Goal: Use online tool/utility: Use online tool/utility

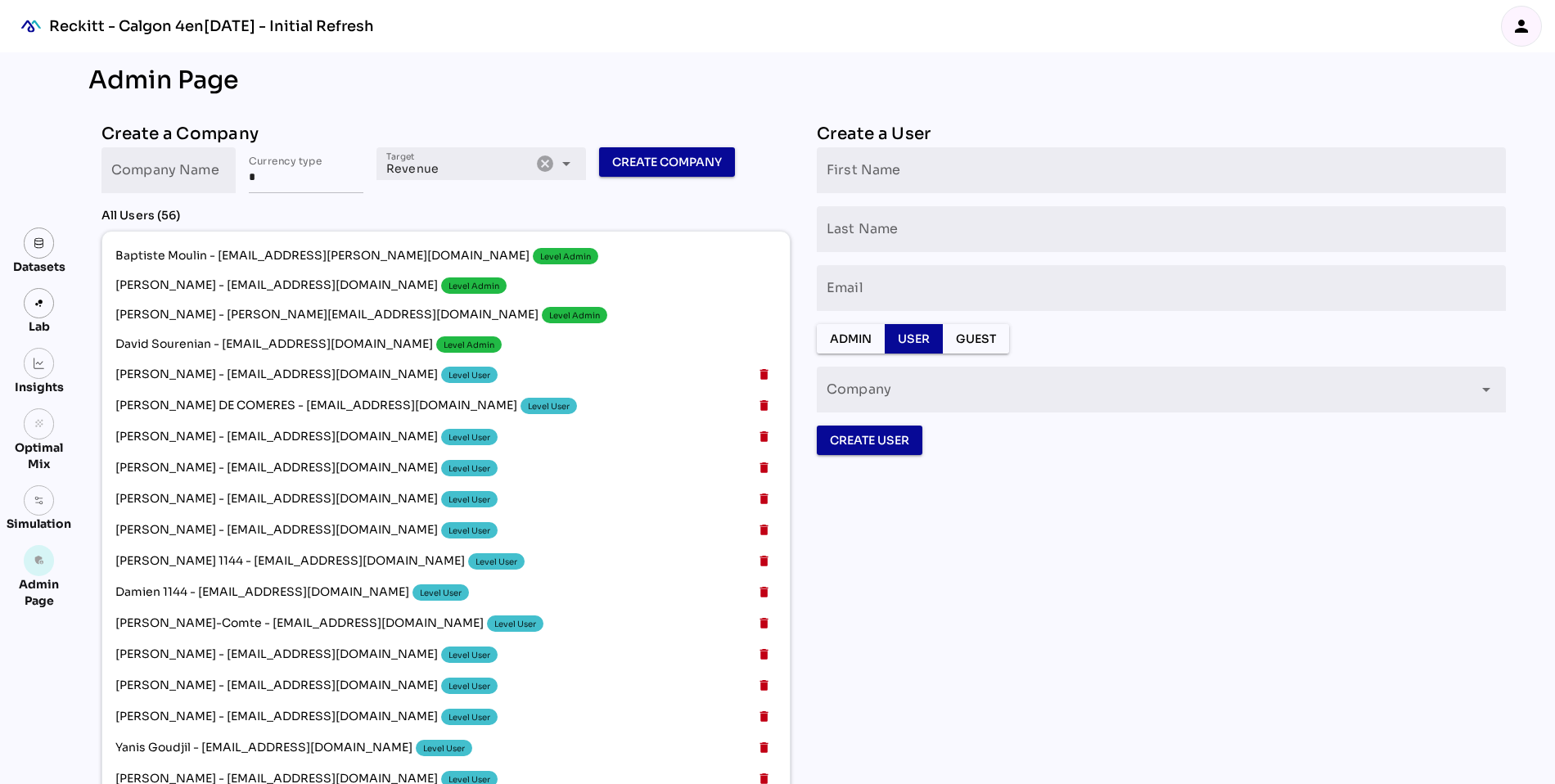
click at [1527, 22] on icon "person" at bounding box center [1520, 26] width 19 height 19
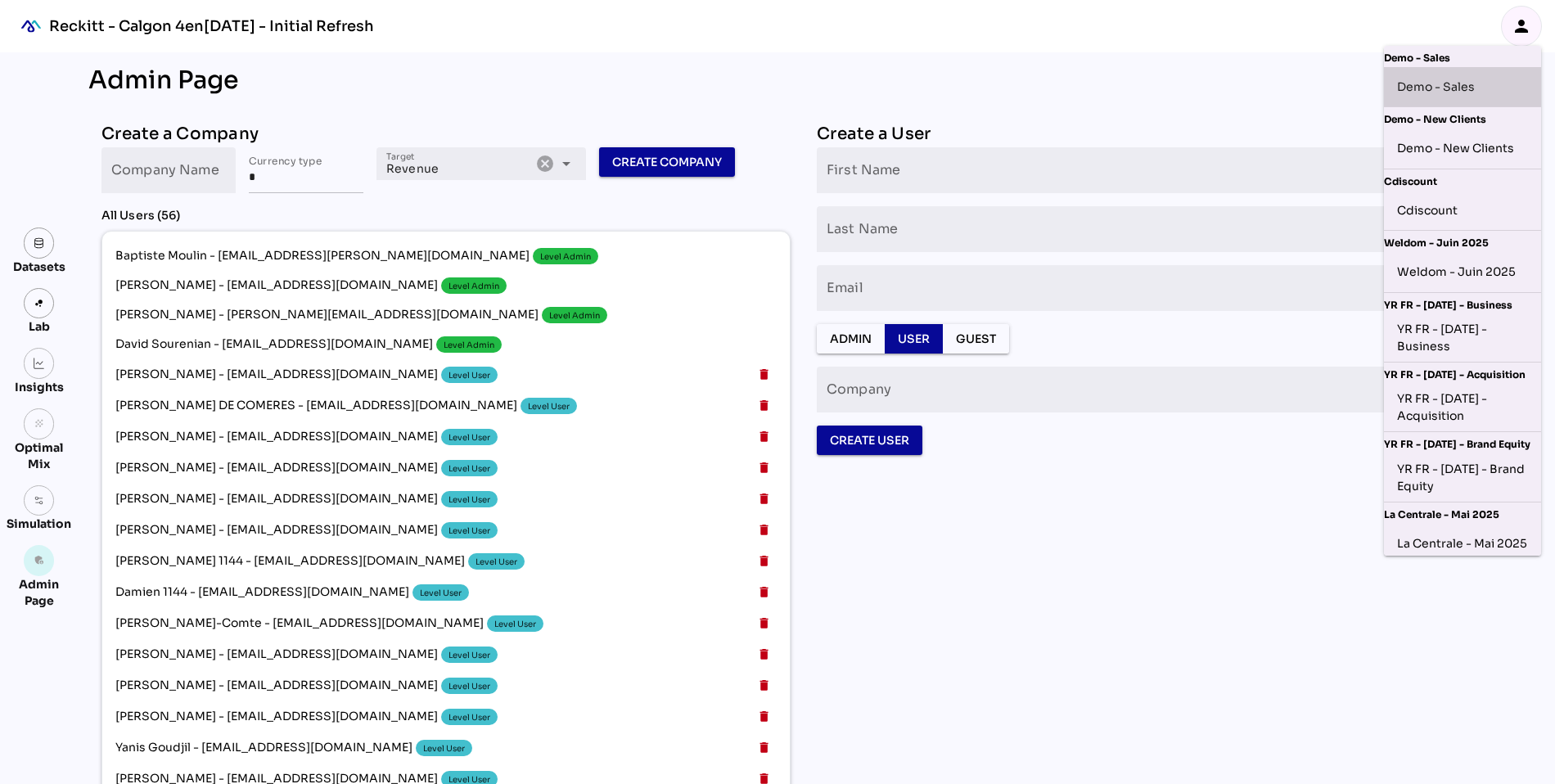
click at [1459, 88] on div "Demo - Sales" at bounding box center [1462, 86] width 131 height 27
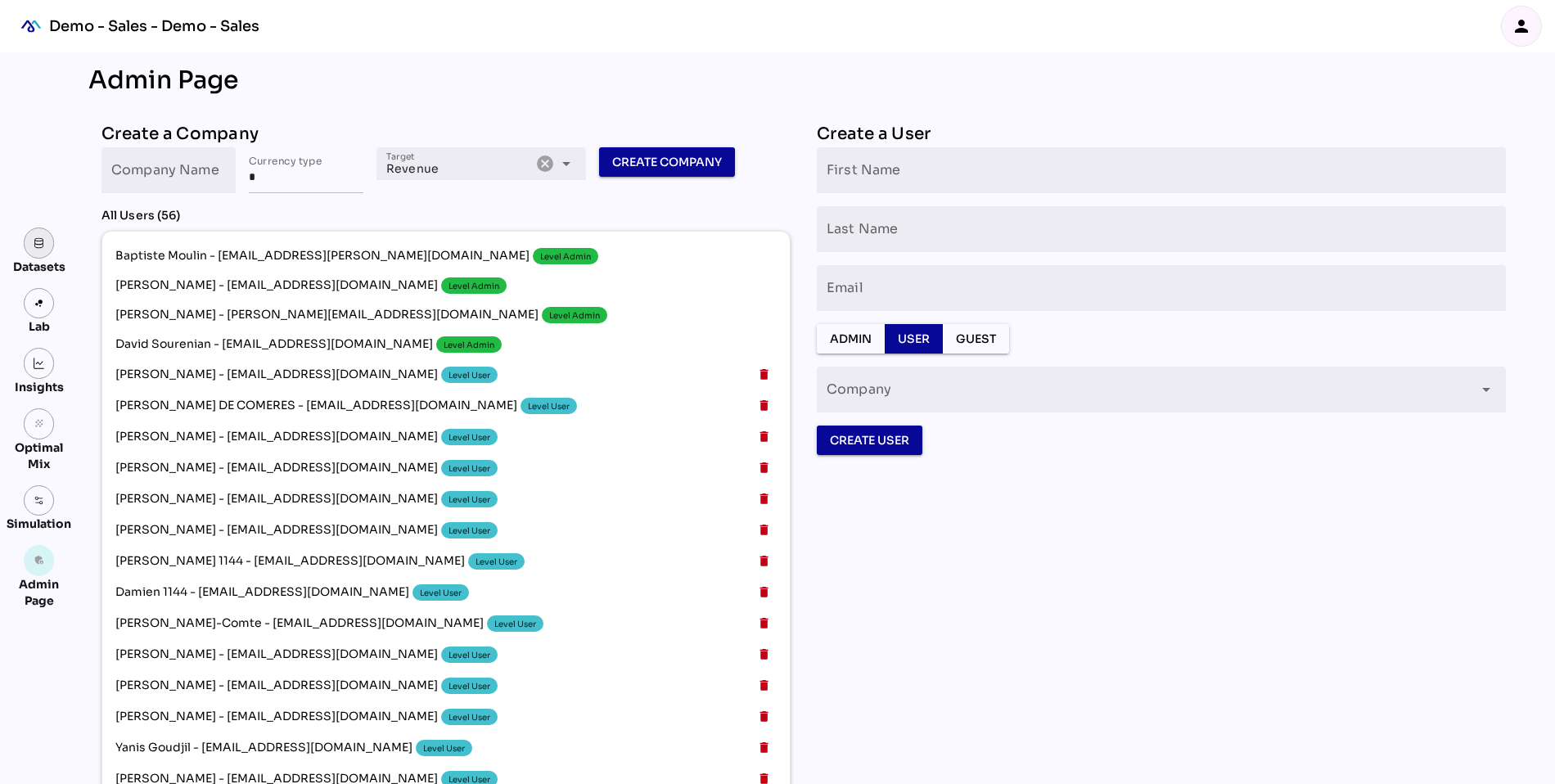
click at [37, 249] on link at bounding box center [39, 243] width 31 height 31
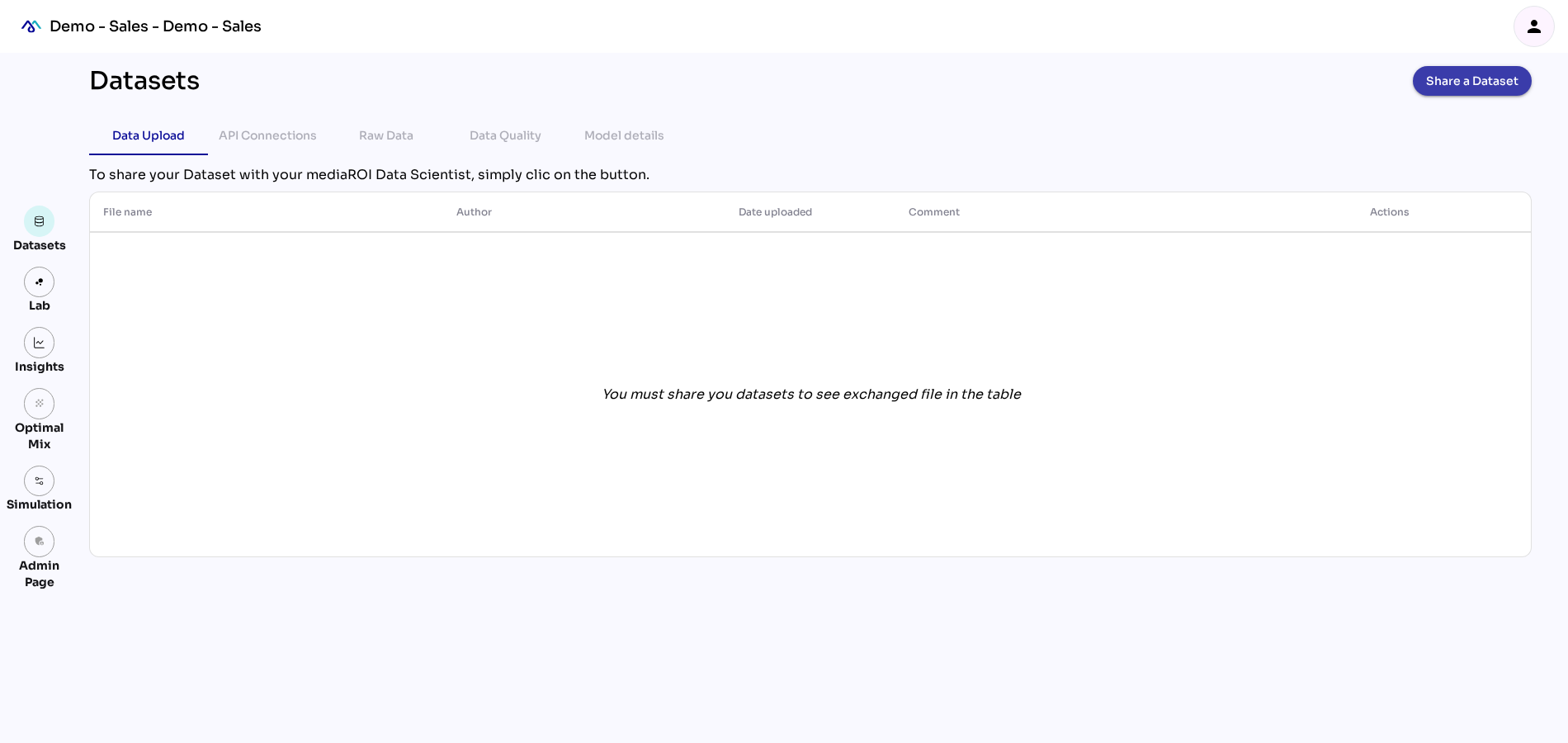
click at [1510, 80] on span "Share a Dataset" at bounding box center [1472, 80] width 93 height 23
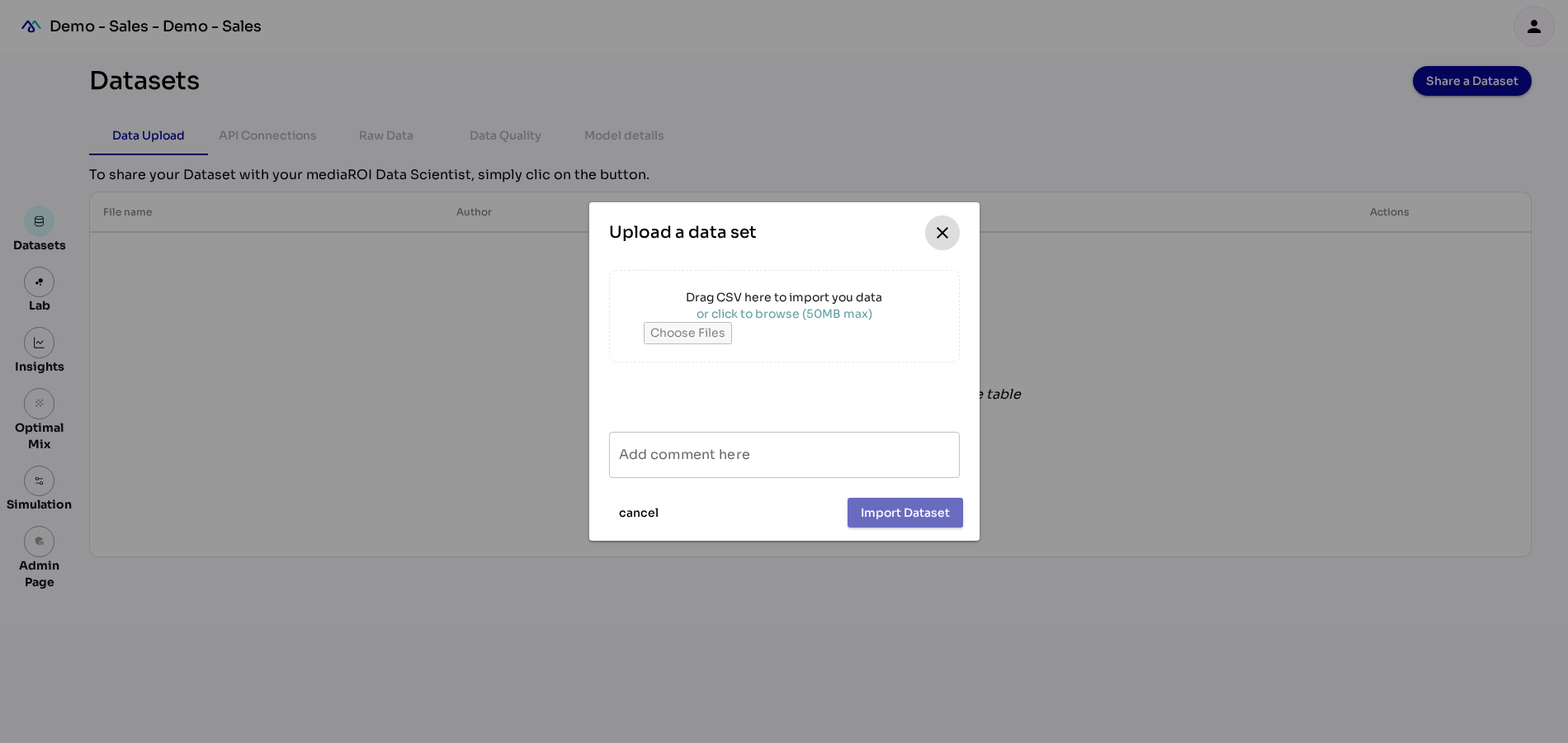
click at [939, 233] on icon "close" at bounding box center [942, 232] width 19 height 19
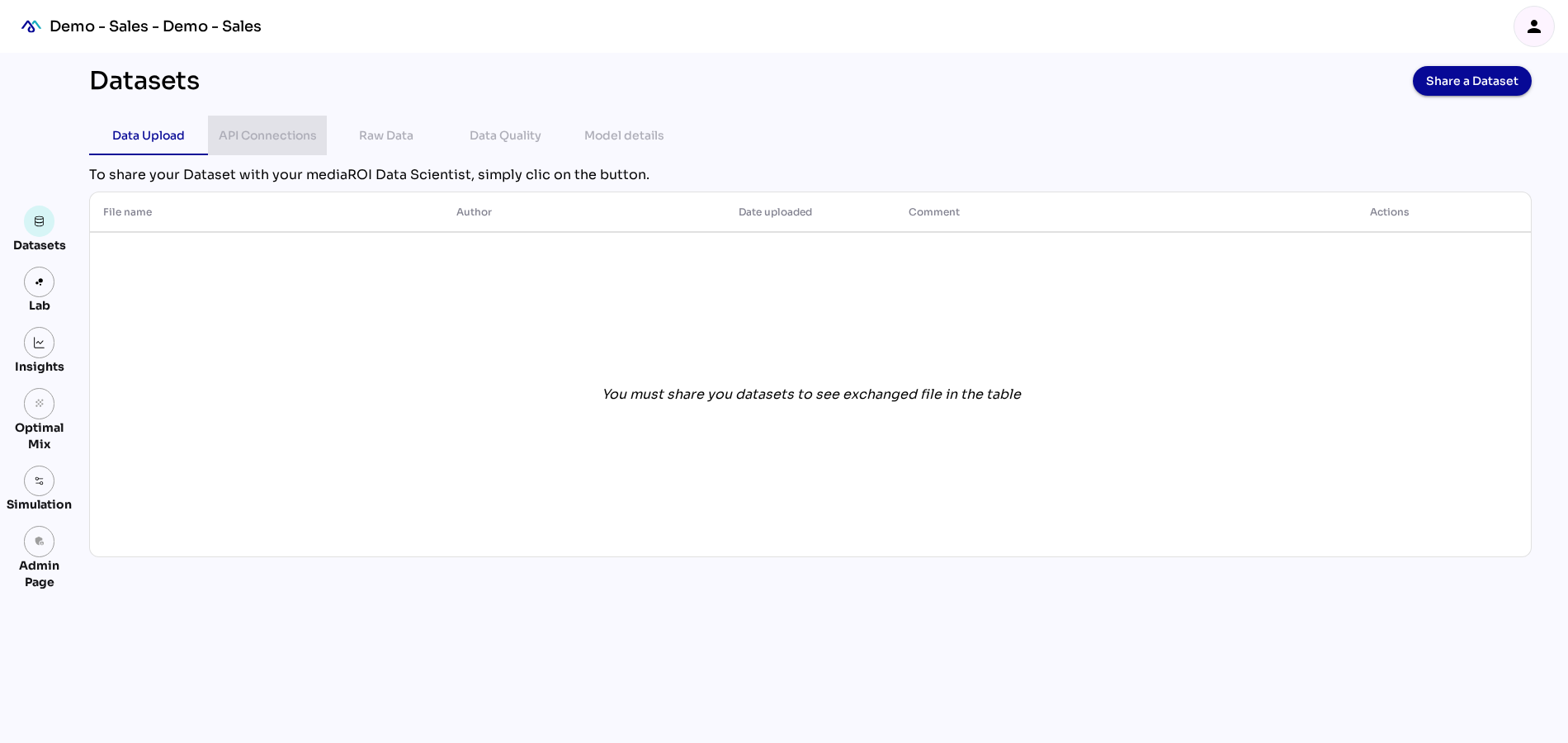
click at [261, 137] on div "API Connections" at bounding box center [267, 135] width 98 height 19
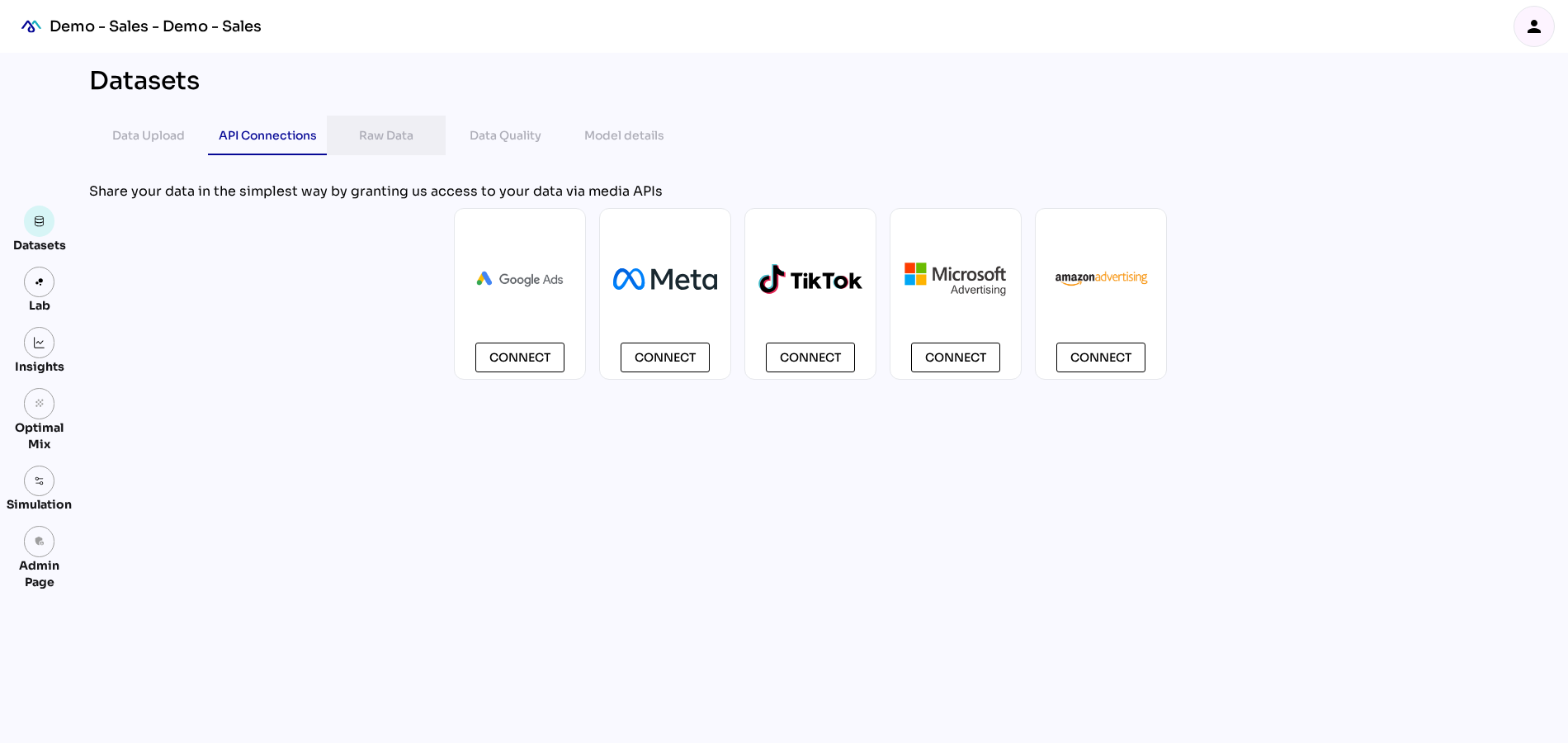
click at [387, 142] on div "Raw Data" at bounding box center [386, 135] width 55 height 19
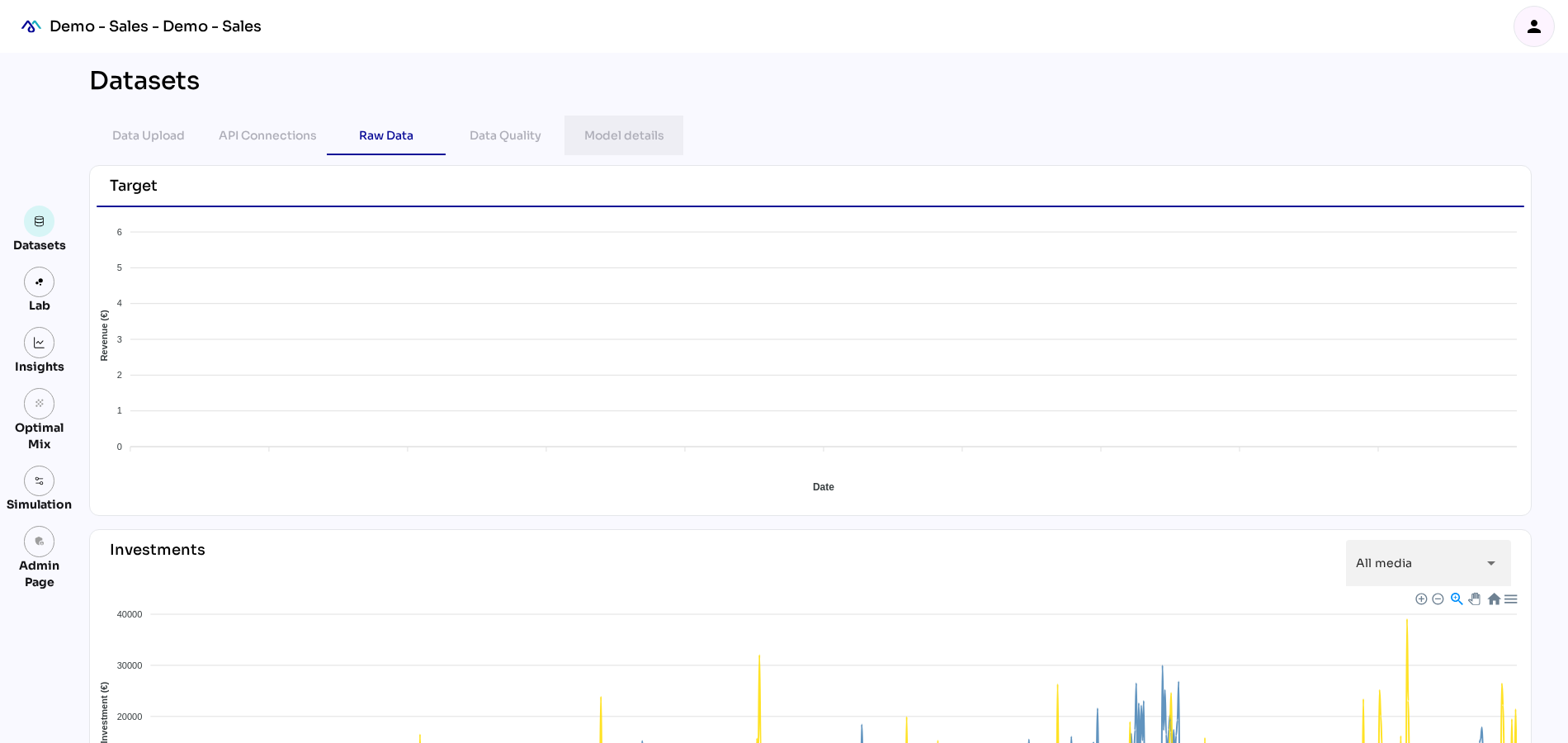
click at [623, 133] on div "Model details" at bounding box center [624, 135] width 80 height 19
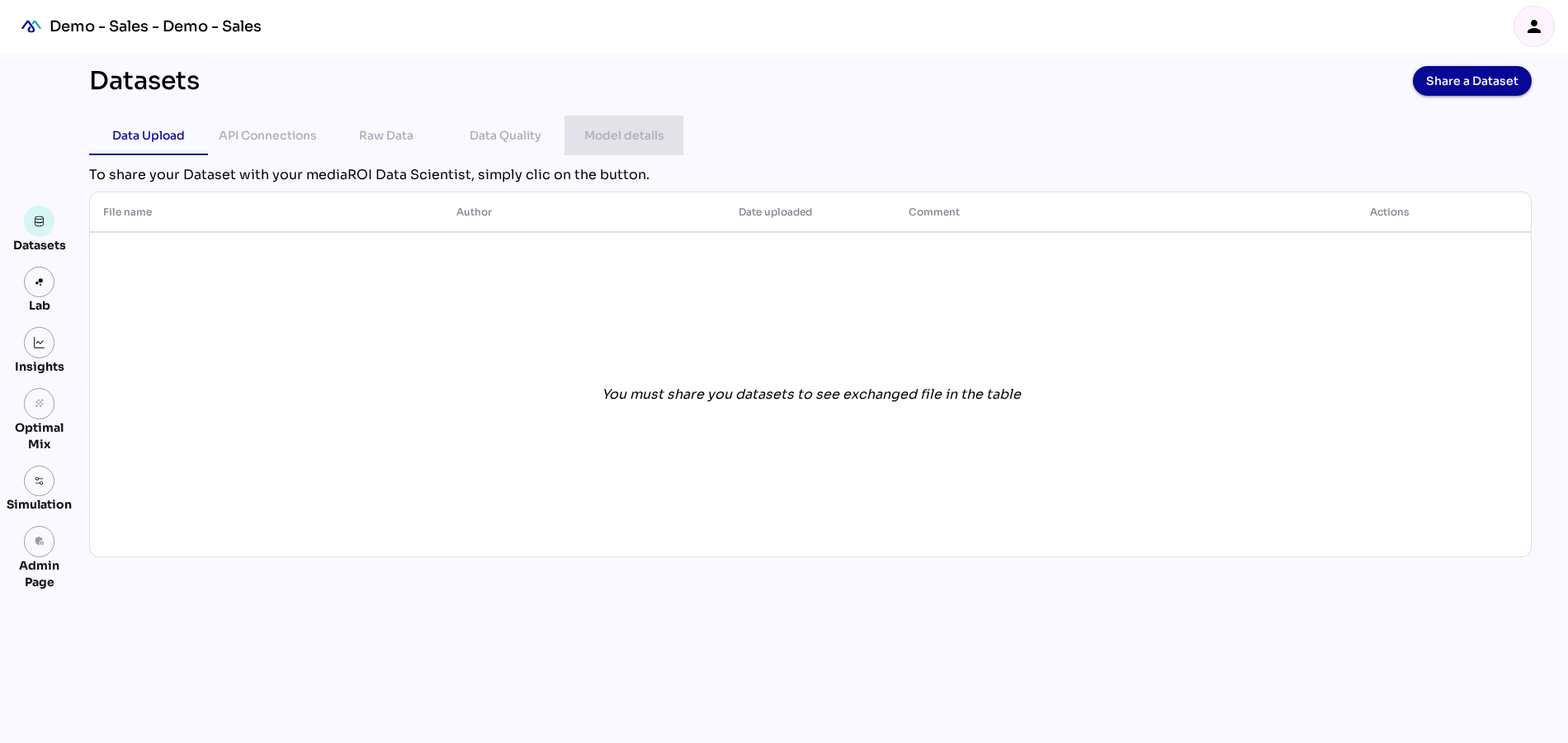
click at [632, 133] on div "Model details" at bounding box center [624, 135] width 80 height 19
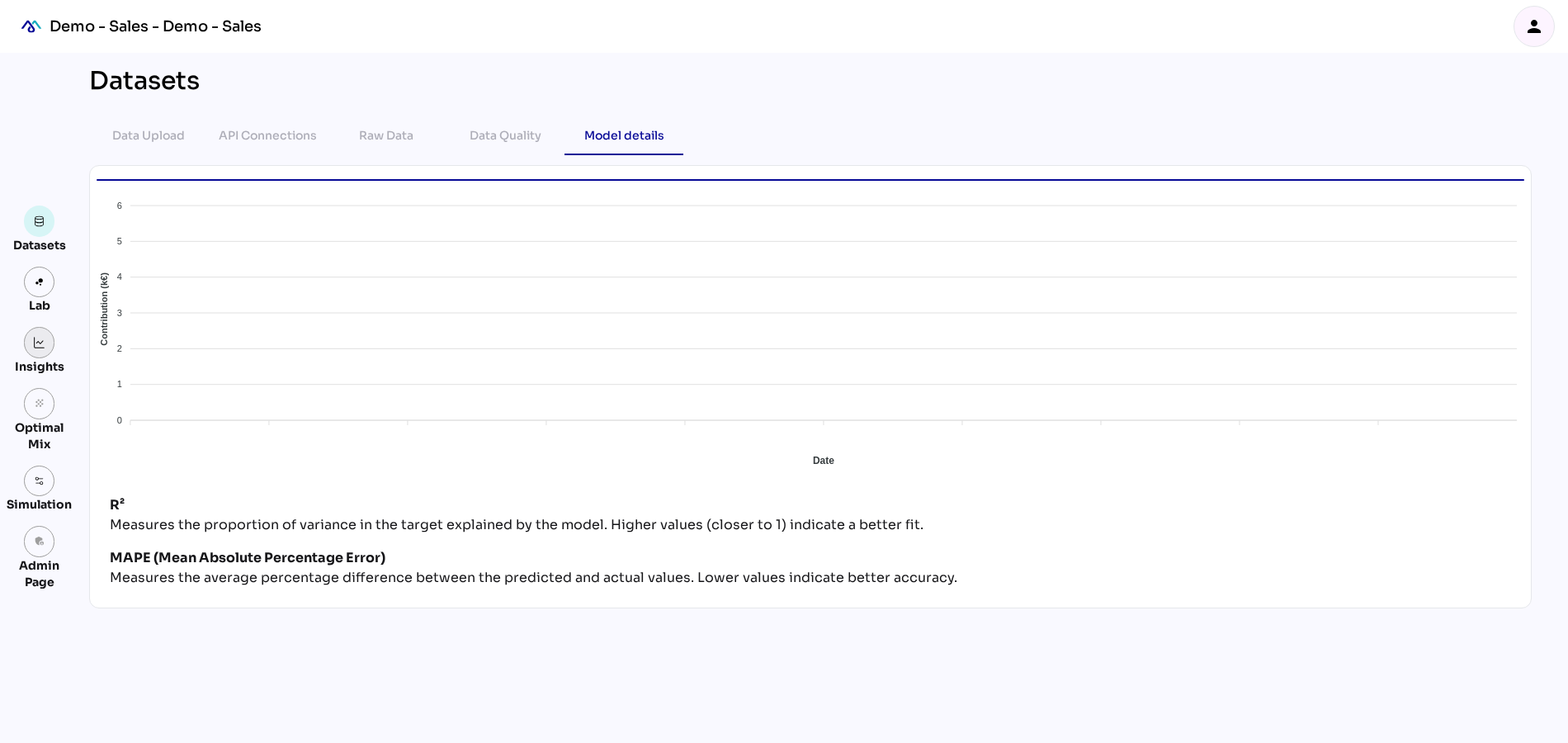
click at [34, 350] on link at bounding box center [40, 342] width 31 height 31
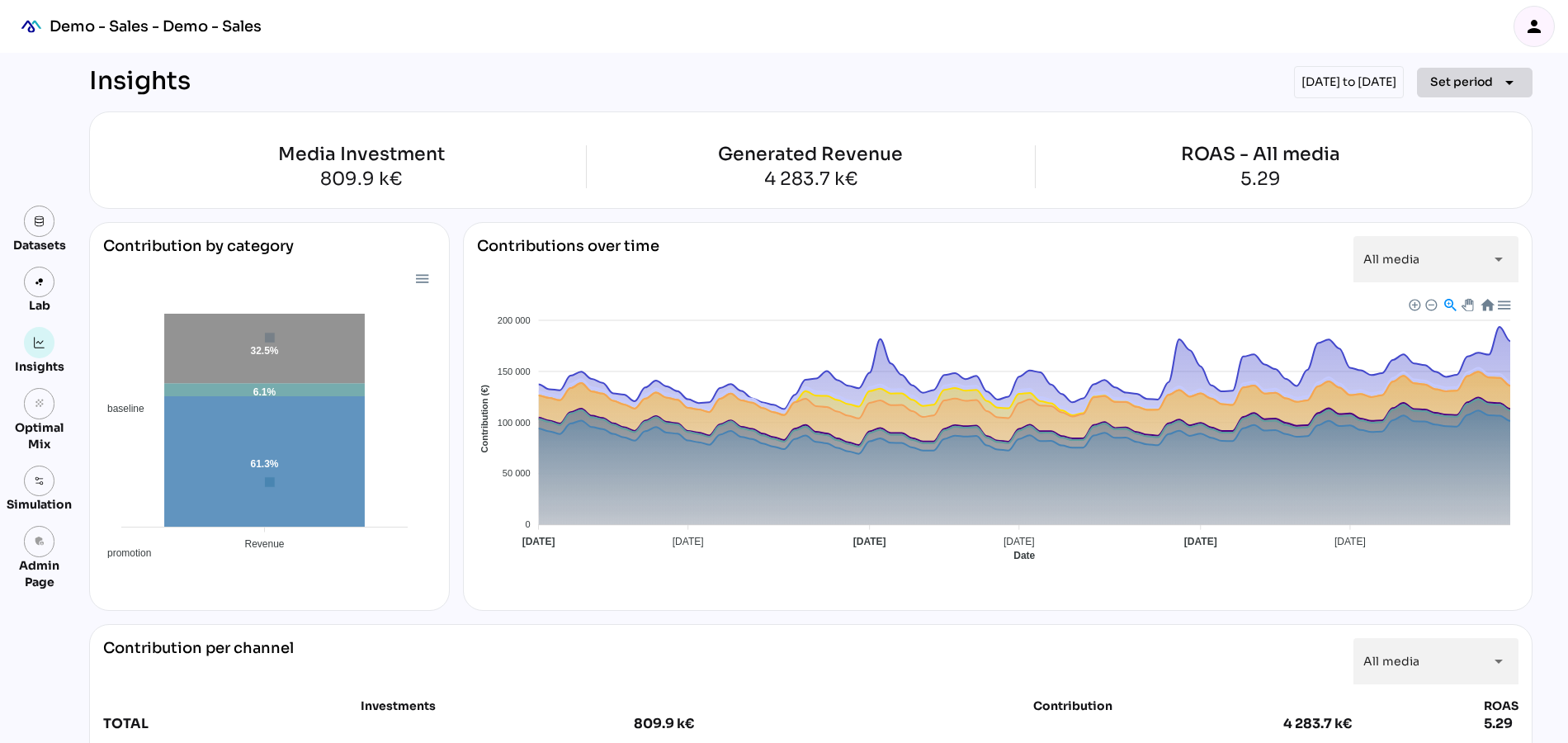
click at [1455, 75] on span "Set period" at bounding box center [1462, 81] width 63 height 19
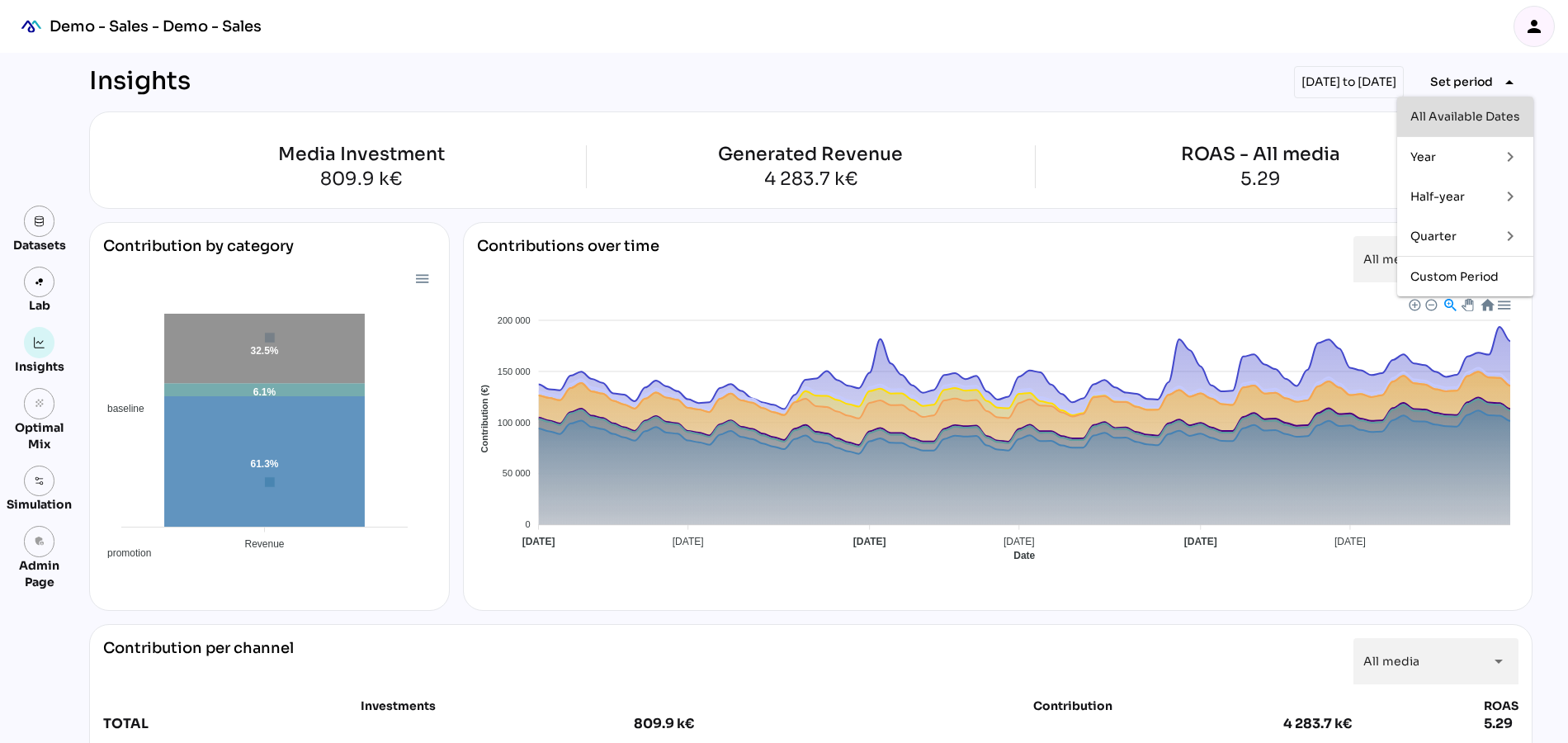
click at [1439, 125] on div "All Available Dates" at bounding box center [1464, 116] width 110 height 27
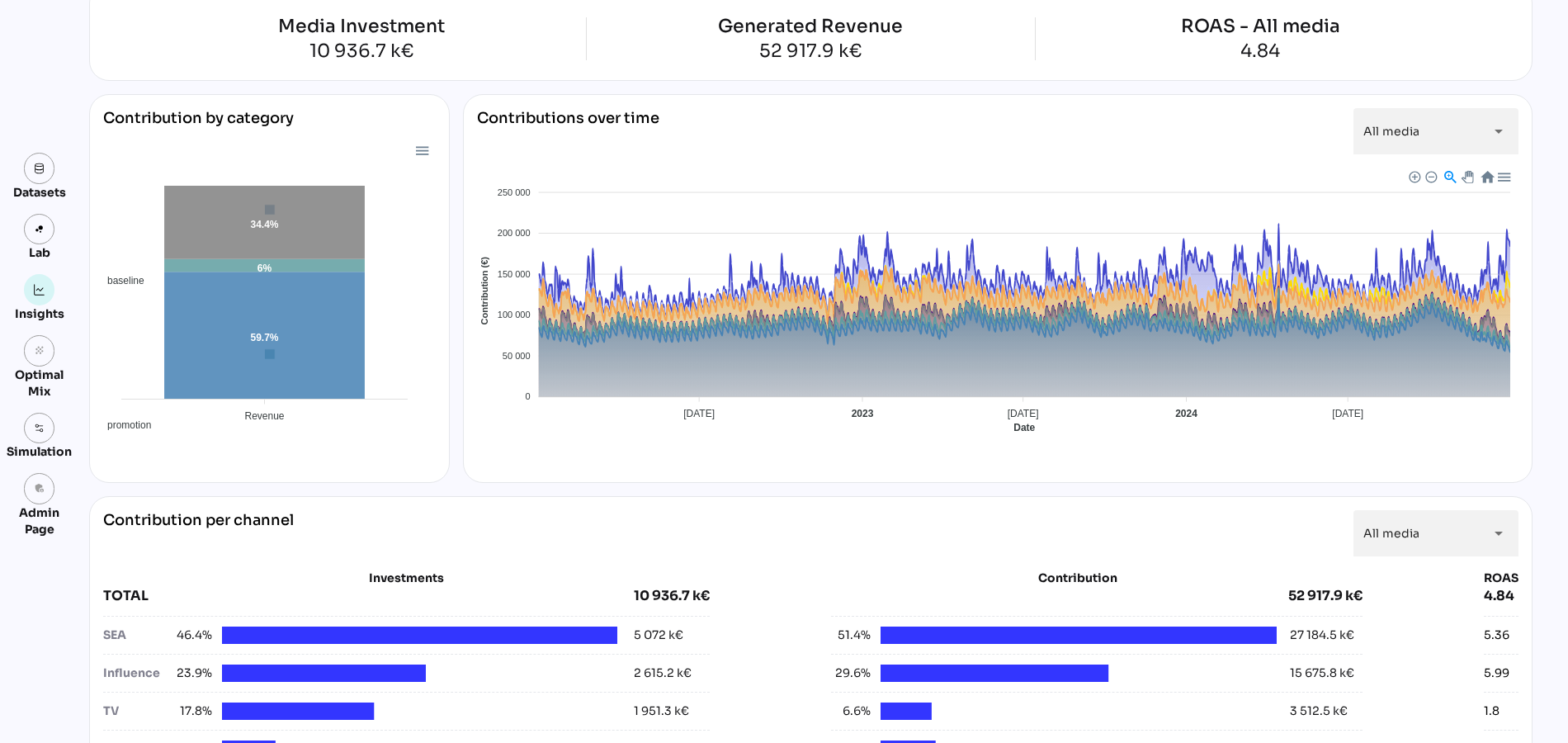
scroll to position [355, 0]
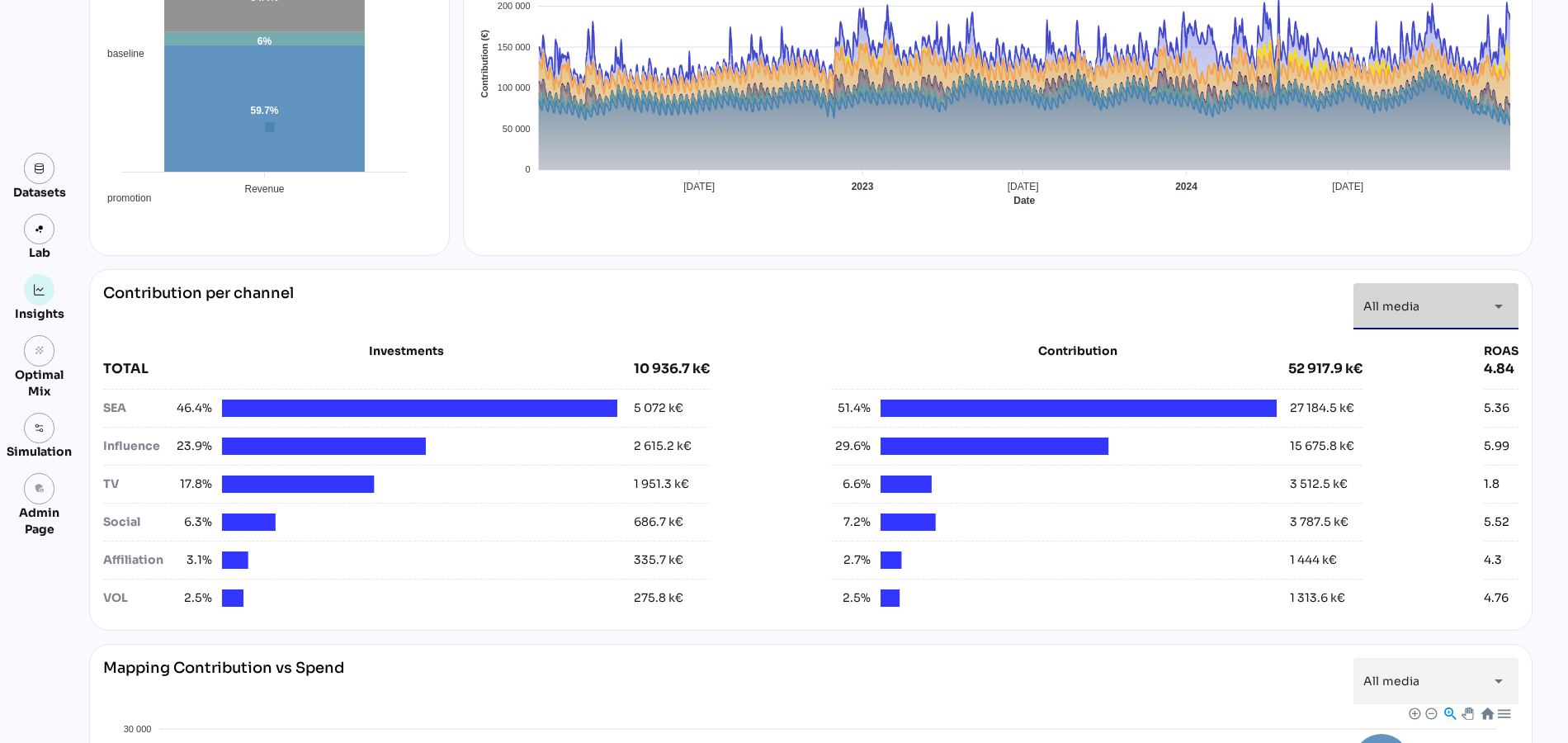
click at [1406, 306] on span "All media" at bounding box center [1391, 306] width 56 height 15
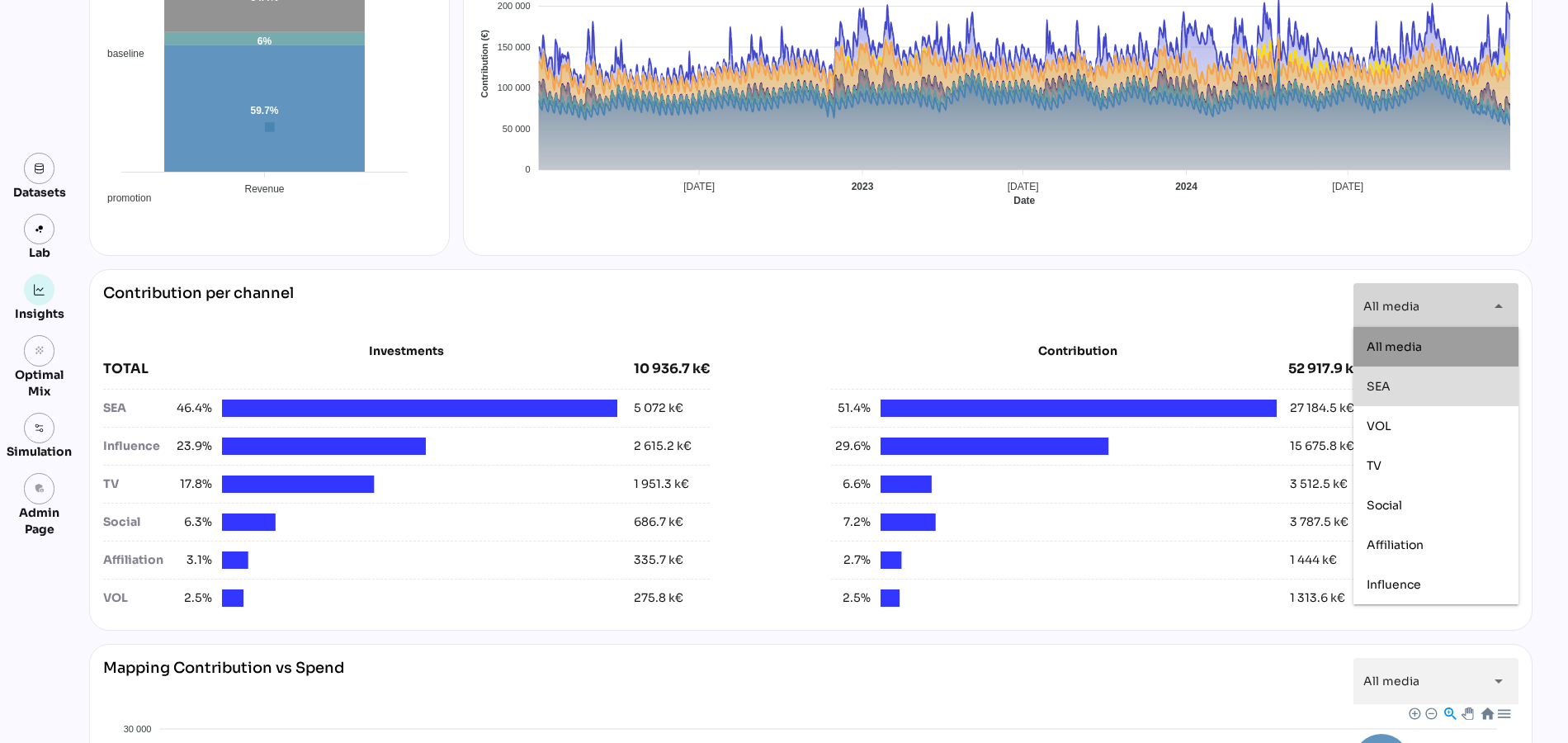
click at [1398, 383] on div "SEA" at bounding box center [1436, 385] width 139 height 14
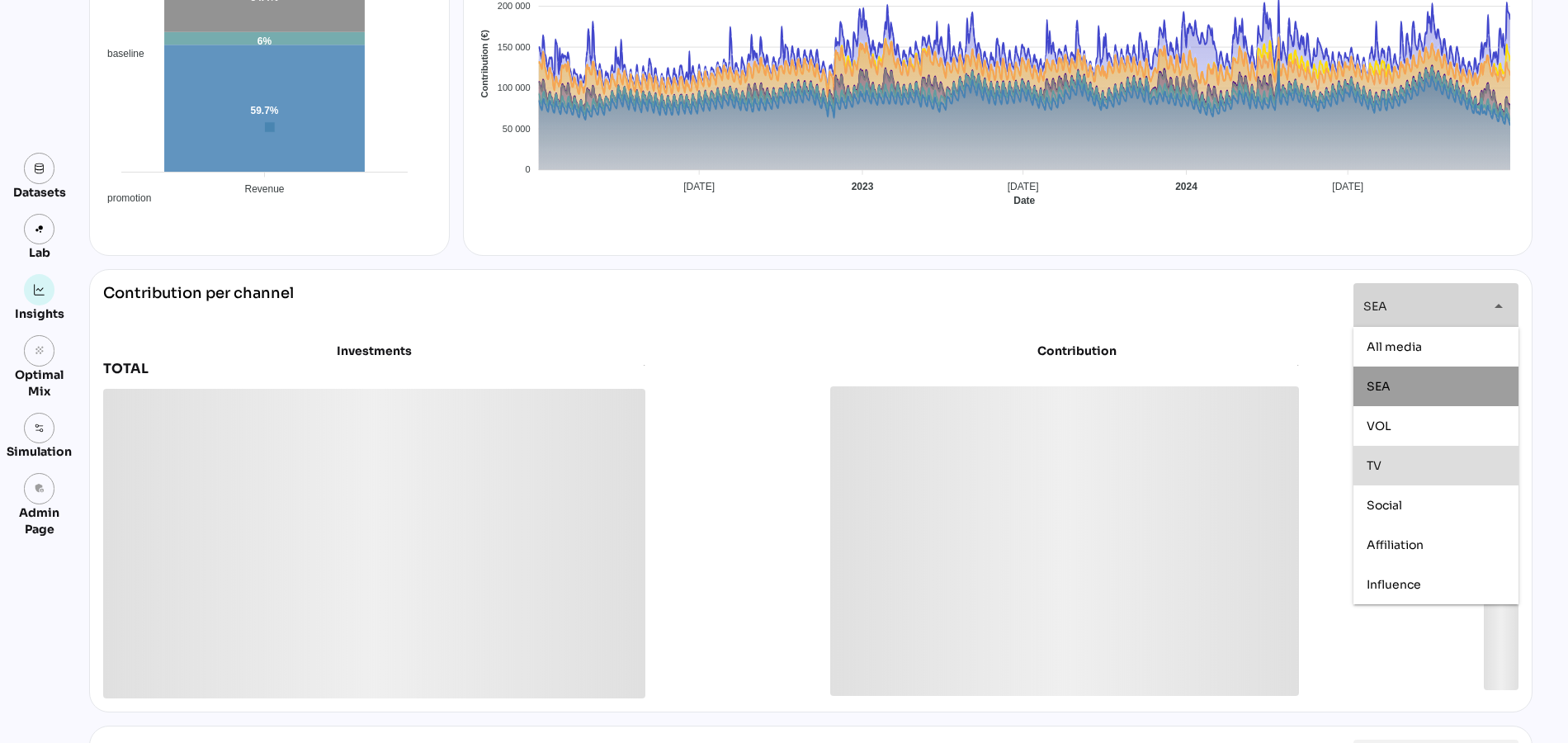
click at [1387, 462] on div "TV" at bounding box center [1436, 464] width 139 height 14
click at [1378, 495] on div "Social" at bounding box center [1436, 505] width 139 height 27
type input "**********"
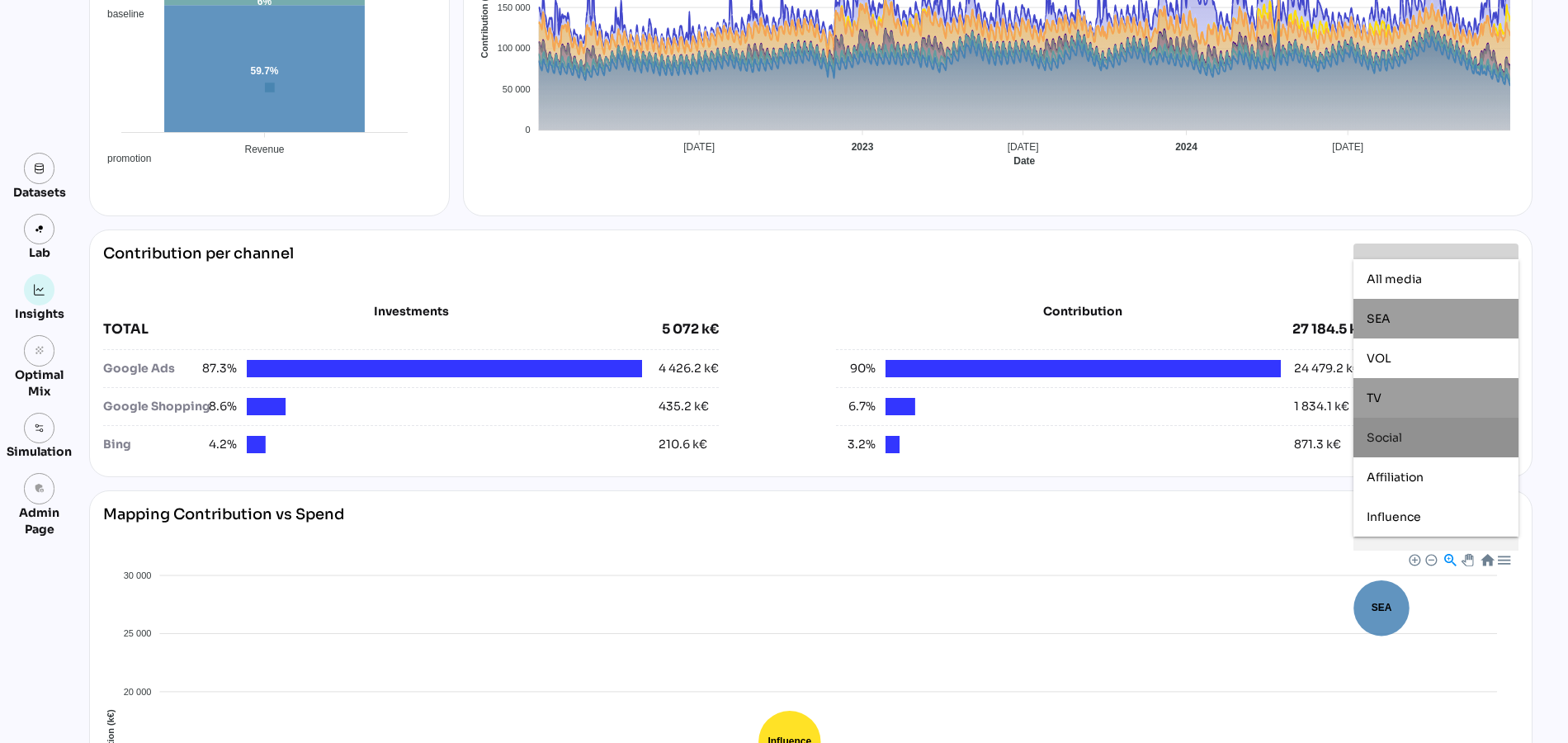
scroll to position [424, 0]
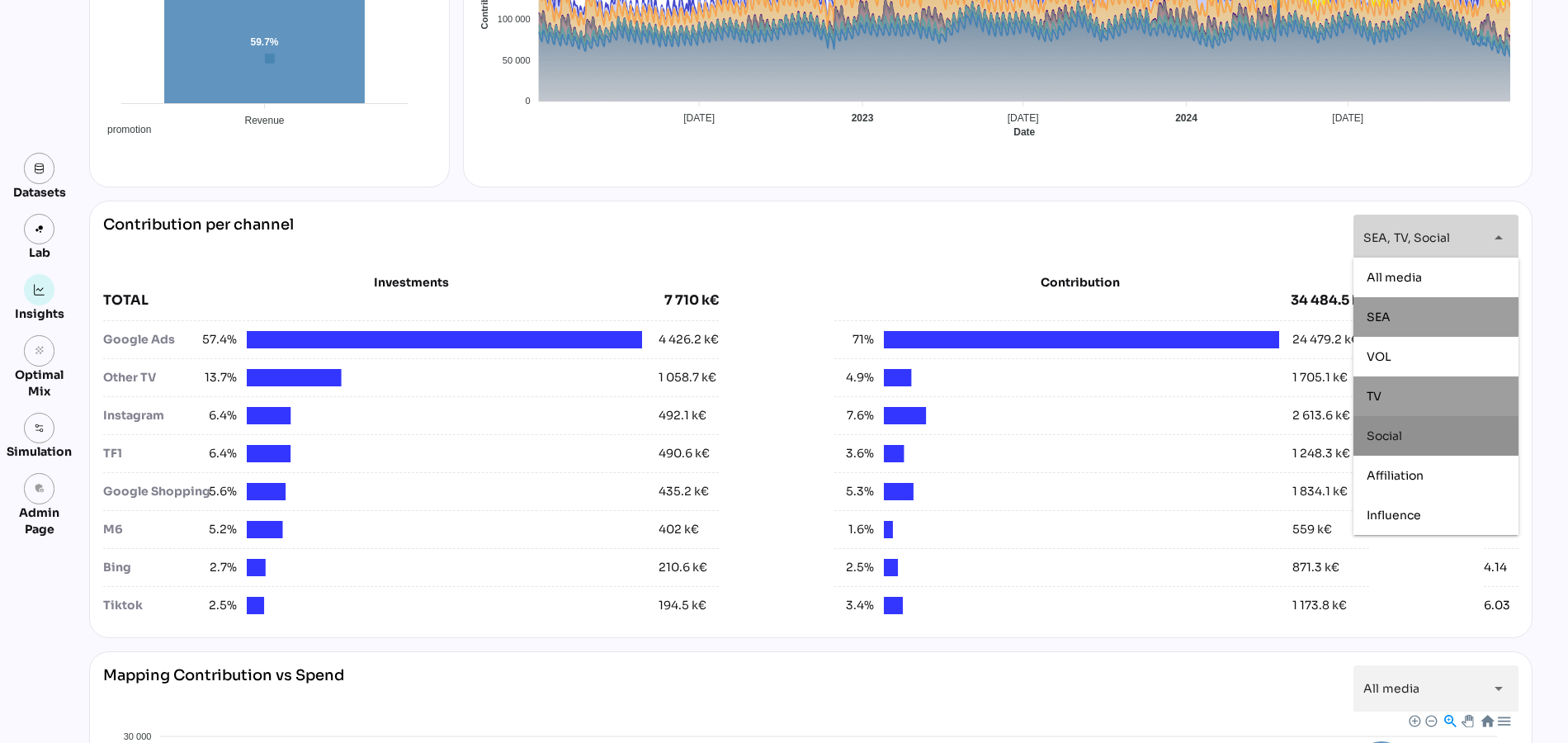
click at [876, 196] on div "**********" at bounding box center [810, 429] width 1443 height 1483
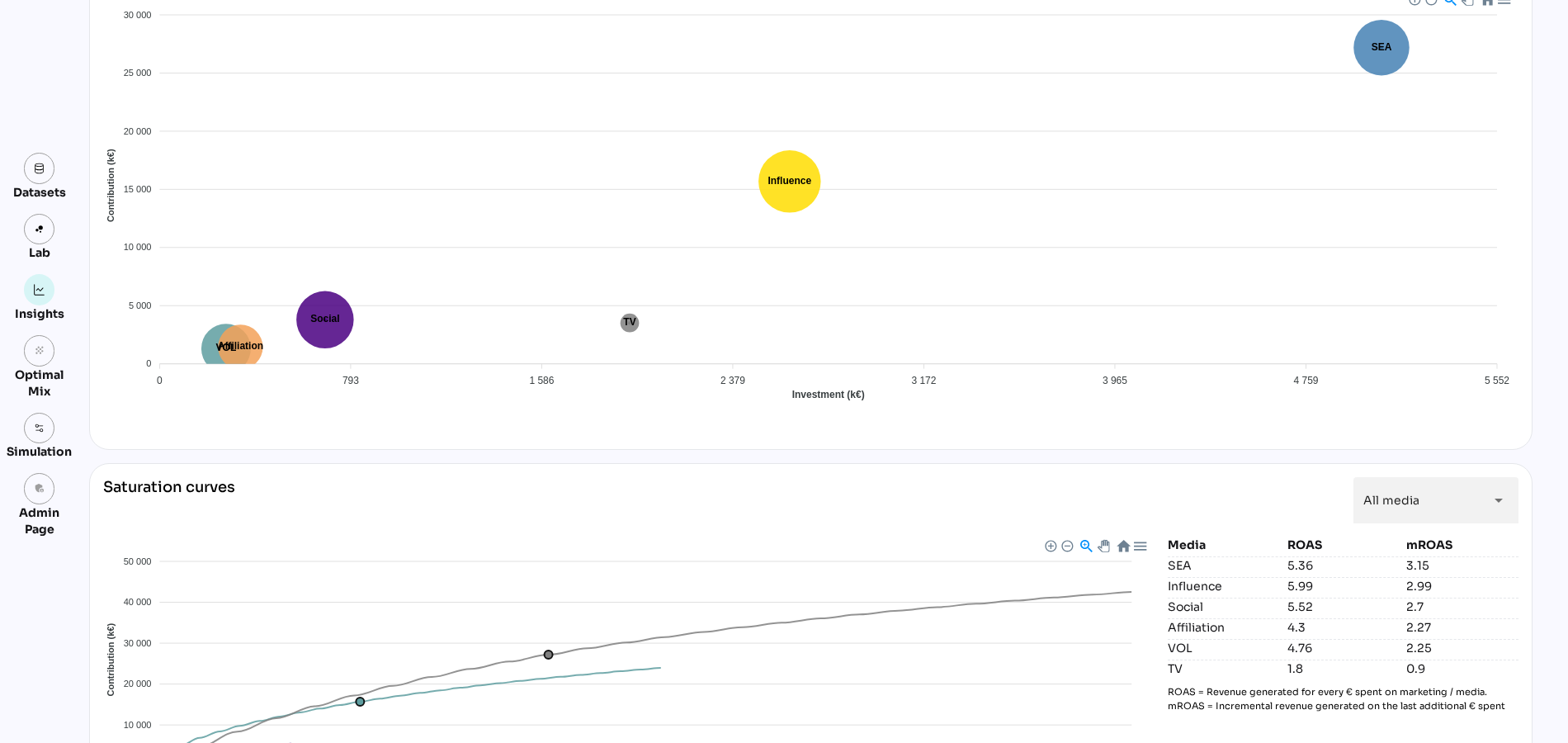
scroll to position [1258, 0]
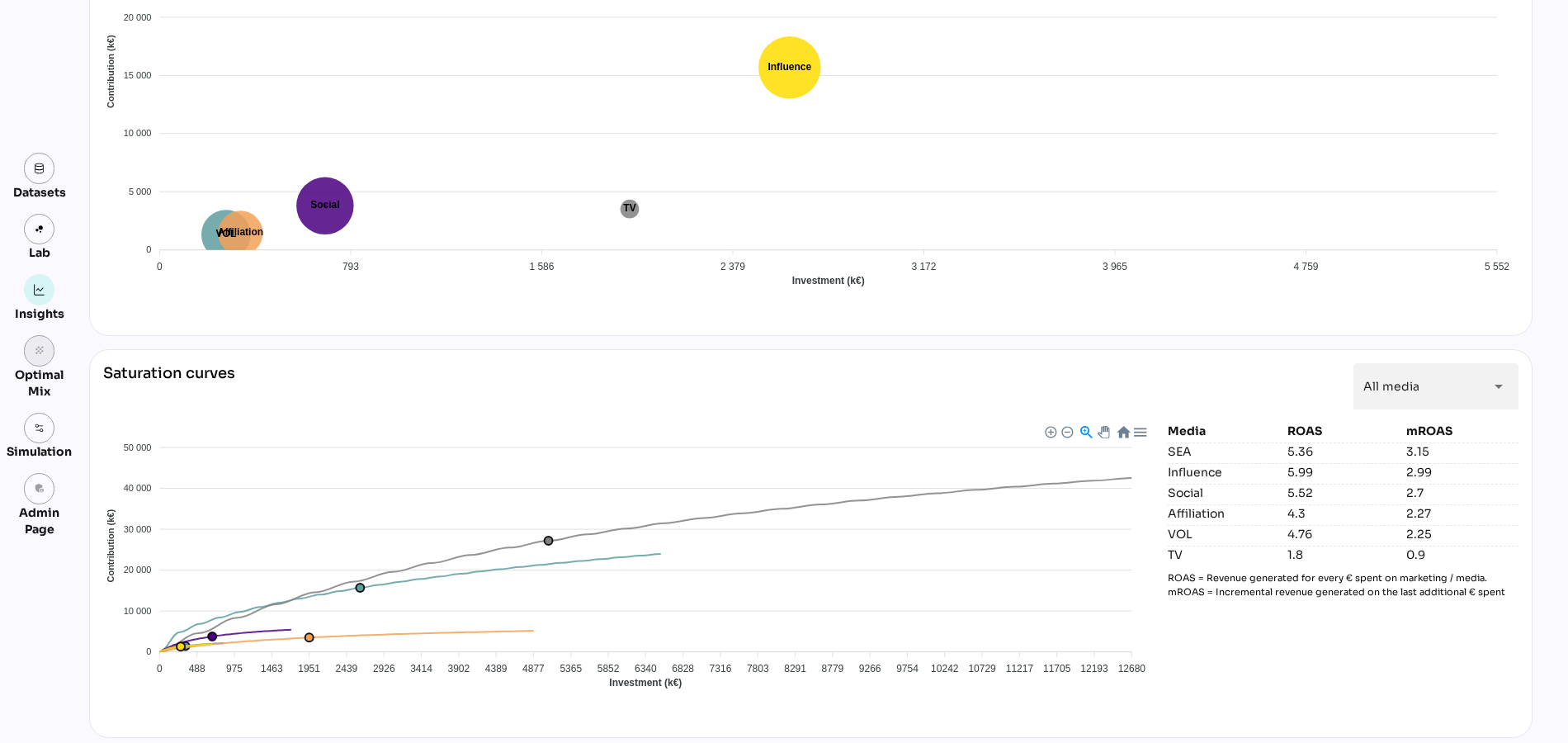
click at [40, 351] on icon "grain" at bounding box center [40, 351] width 11 height 11
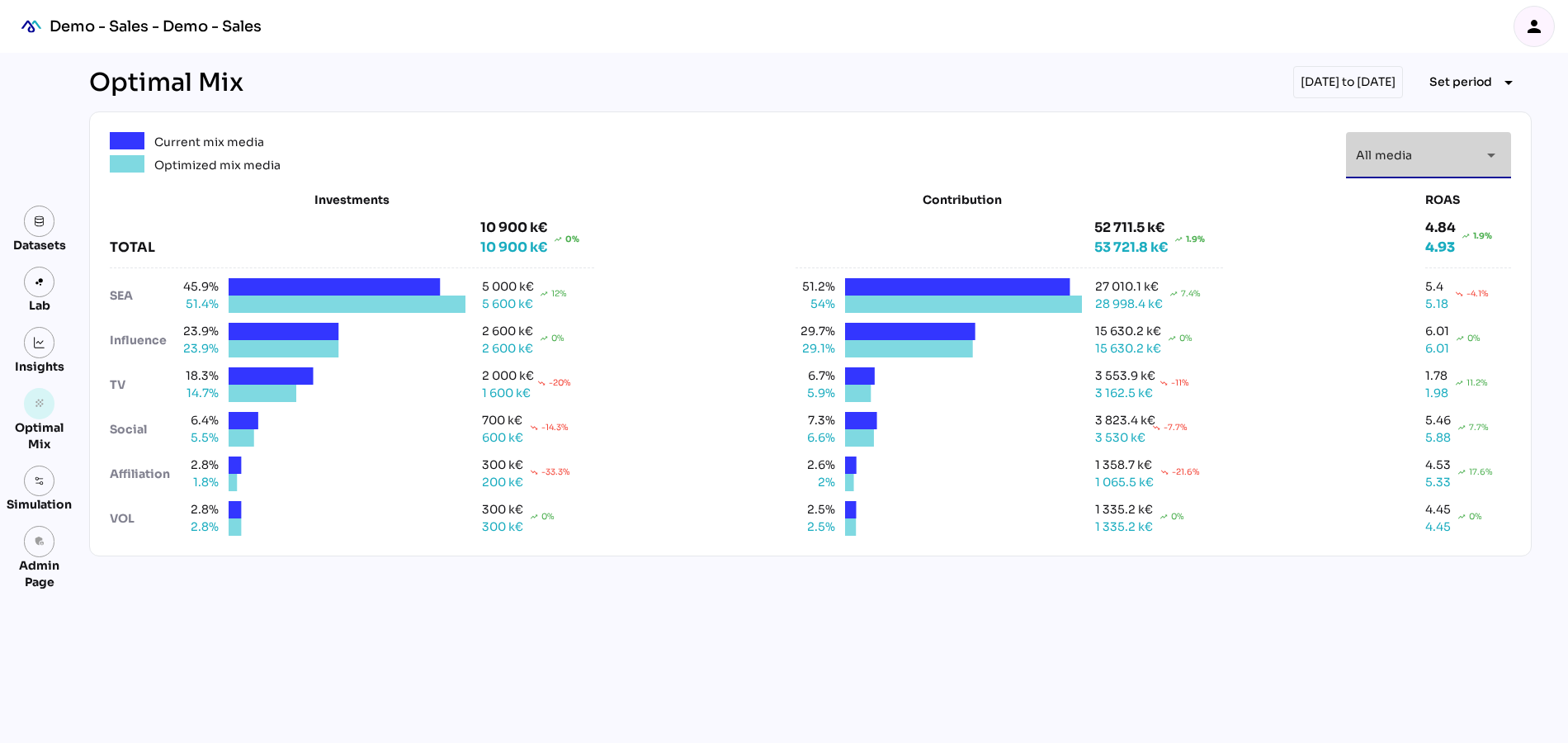
click at [1432, 155] on div "All media *********" at bounding box center [1414, 155] width 116 height 46
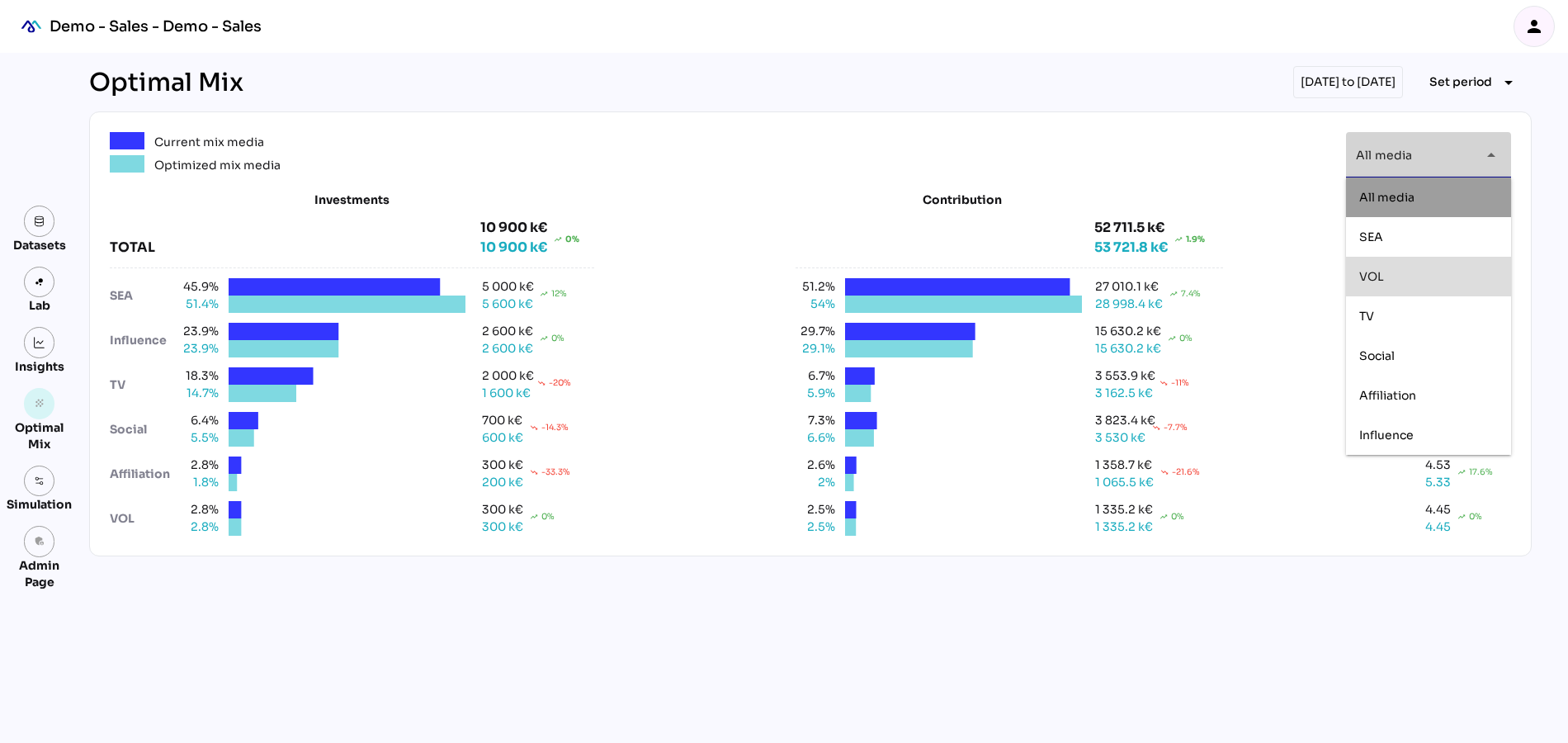
click at [1396, 282] on div "VOL" at bounding box center [1428, 277] width 139 height 27
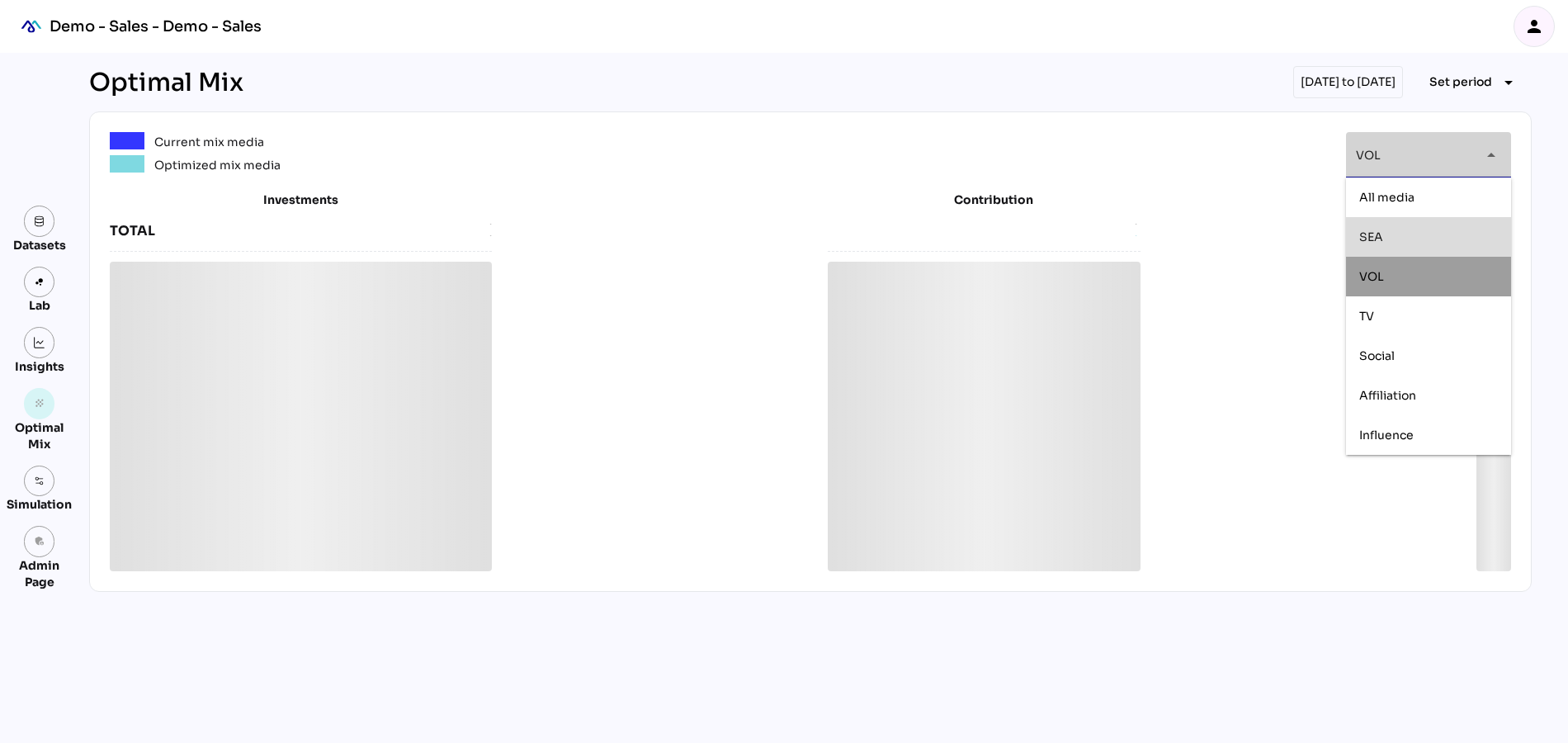
click at [1396, 241] on div "SEA" at bounding box center [1428, 236] width 139 height 14
type input "********"
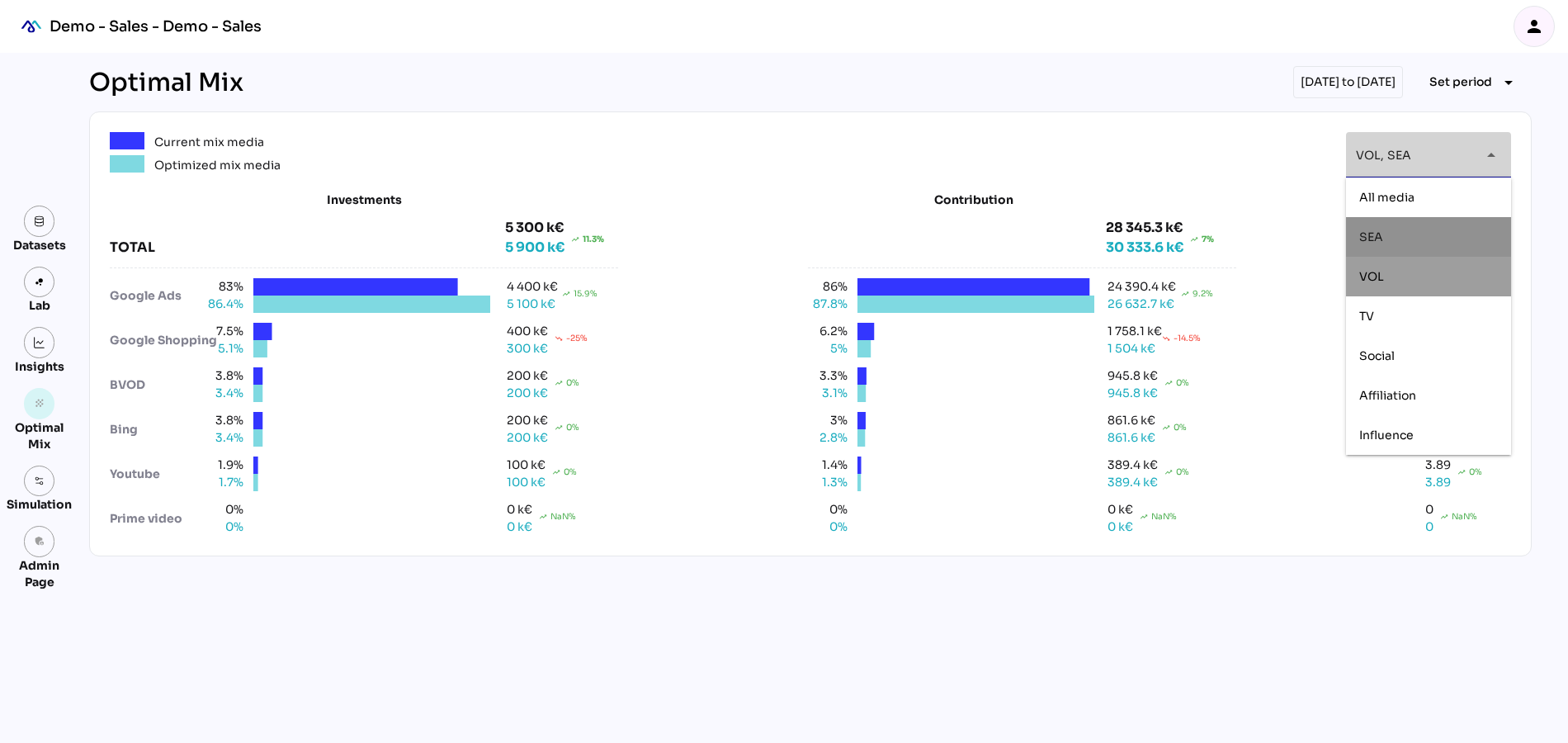
click at [1086, 142] on div "Current mix media Optimized mix media VOL, SEA ******** arrow_drop_down" at bounding box center [810, 155] width 1401 height 46
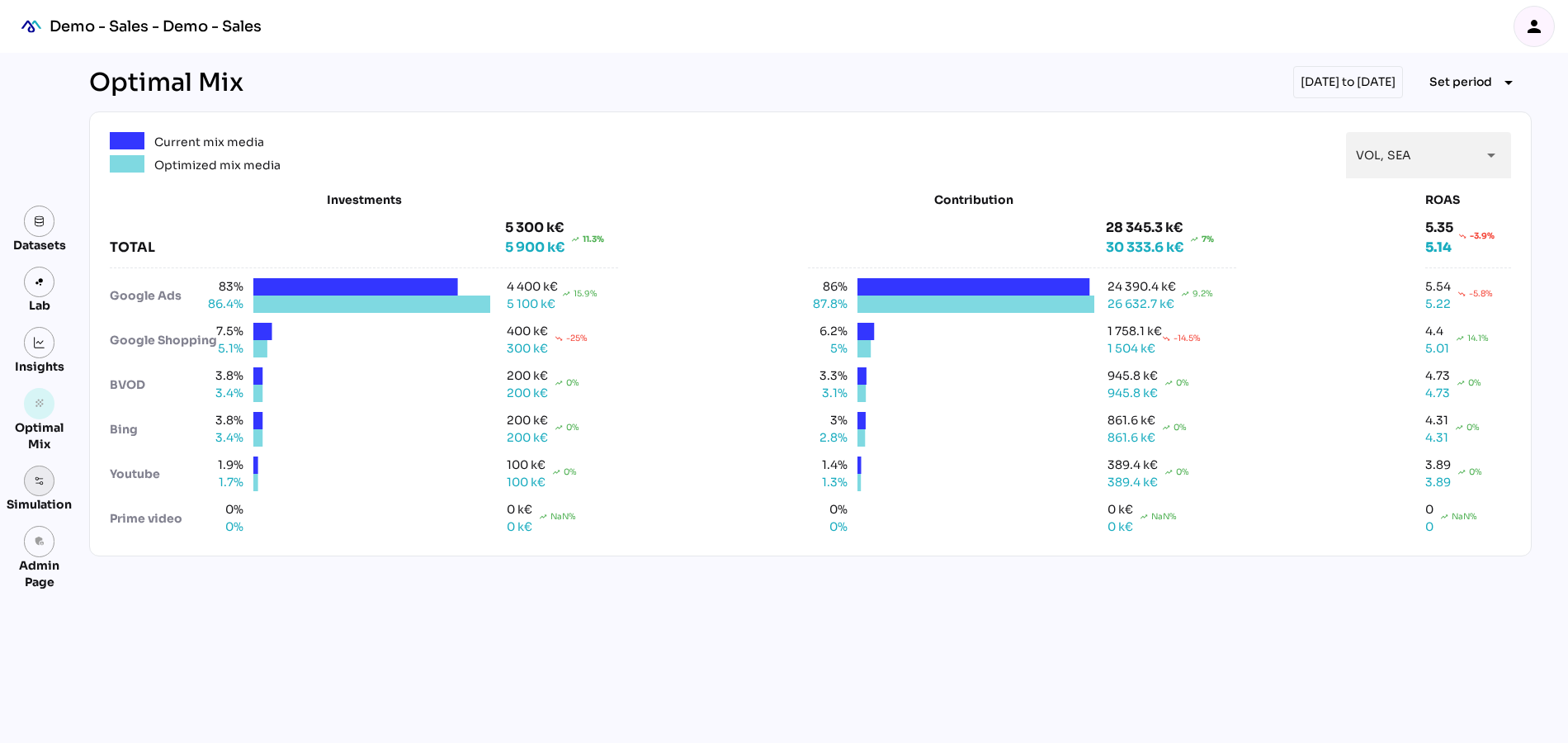
click at [39, 484] on img at bounding box center [40, 481] width 11 height 11
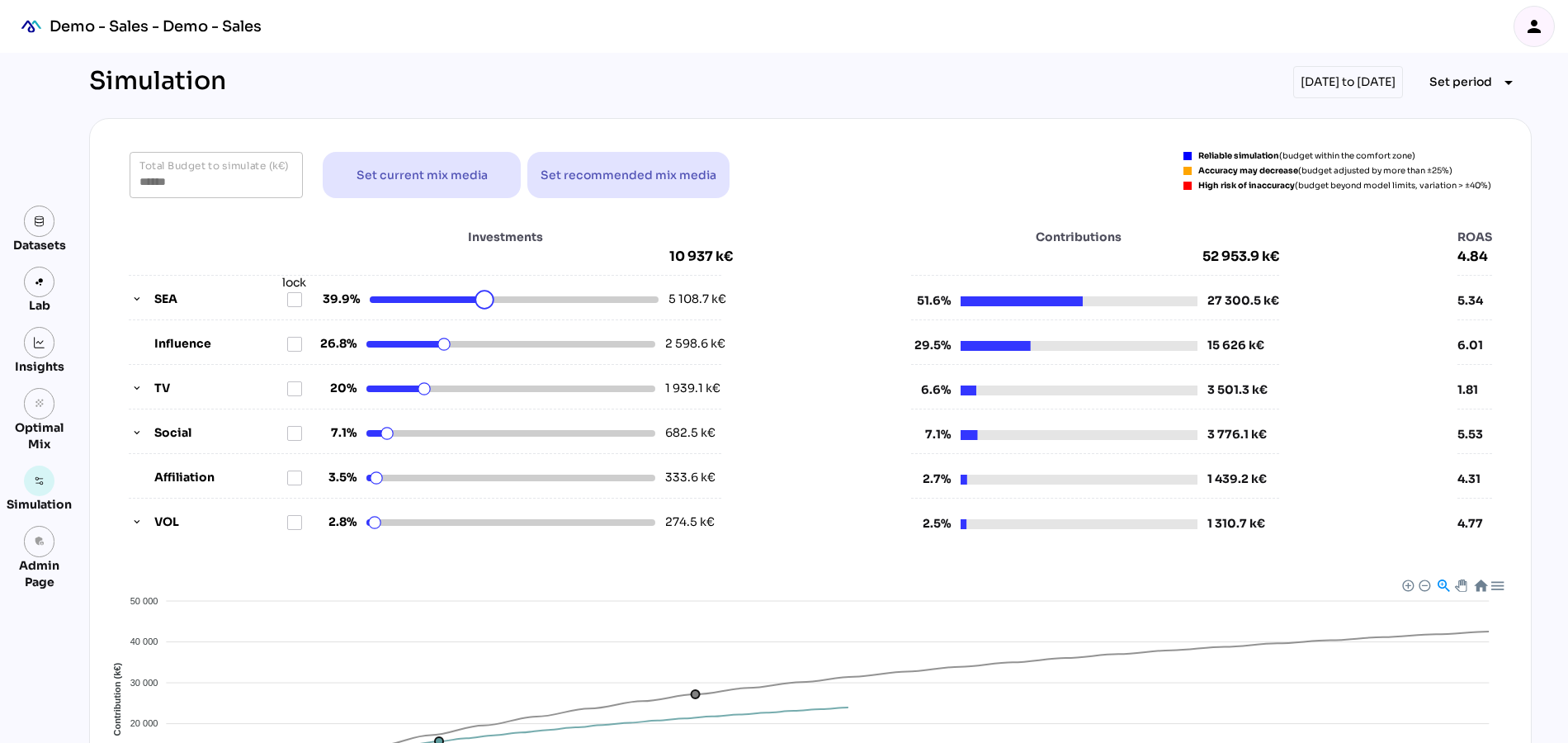
drag, startPoint x: 505, startPoint y: 302, endPoint x: 485, endPoint y: 302, distance: 20.0
click at [485, 302] on html "Demo - Sales - Demo - Sales person Datasets Lab Insights grain Optimal Mix Simu…" at bounding box center [784, 540] width 1568 height 1081
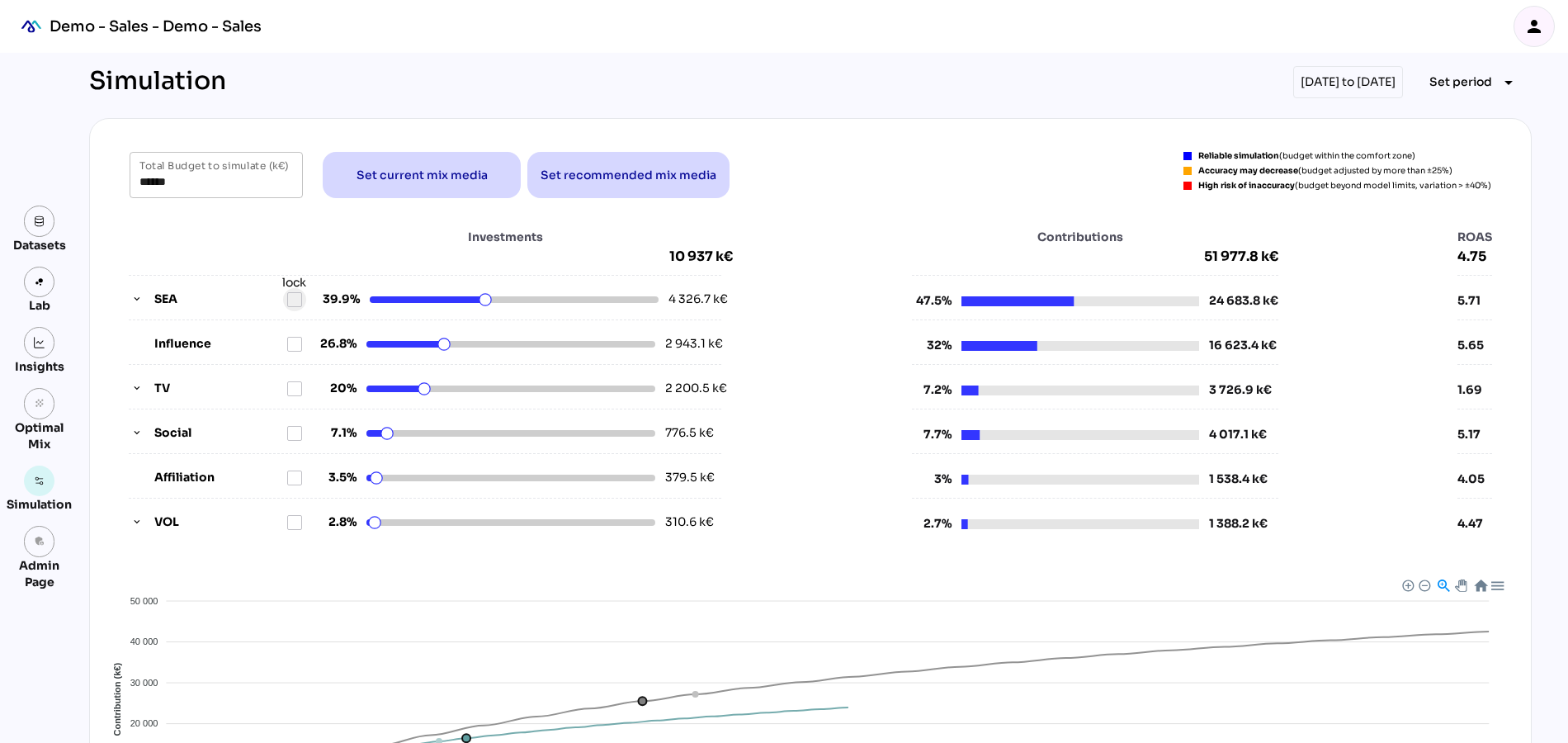
click at [290, 298] on icon at bounding box center [294, 300] width 13 height 13
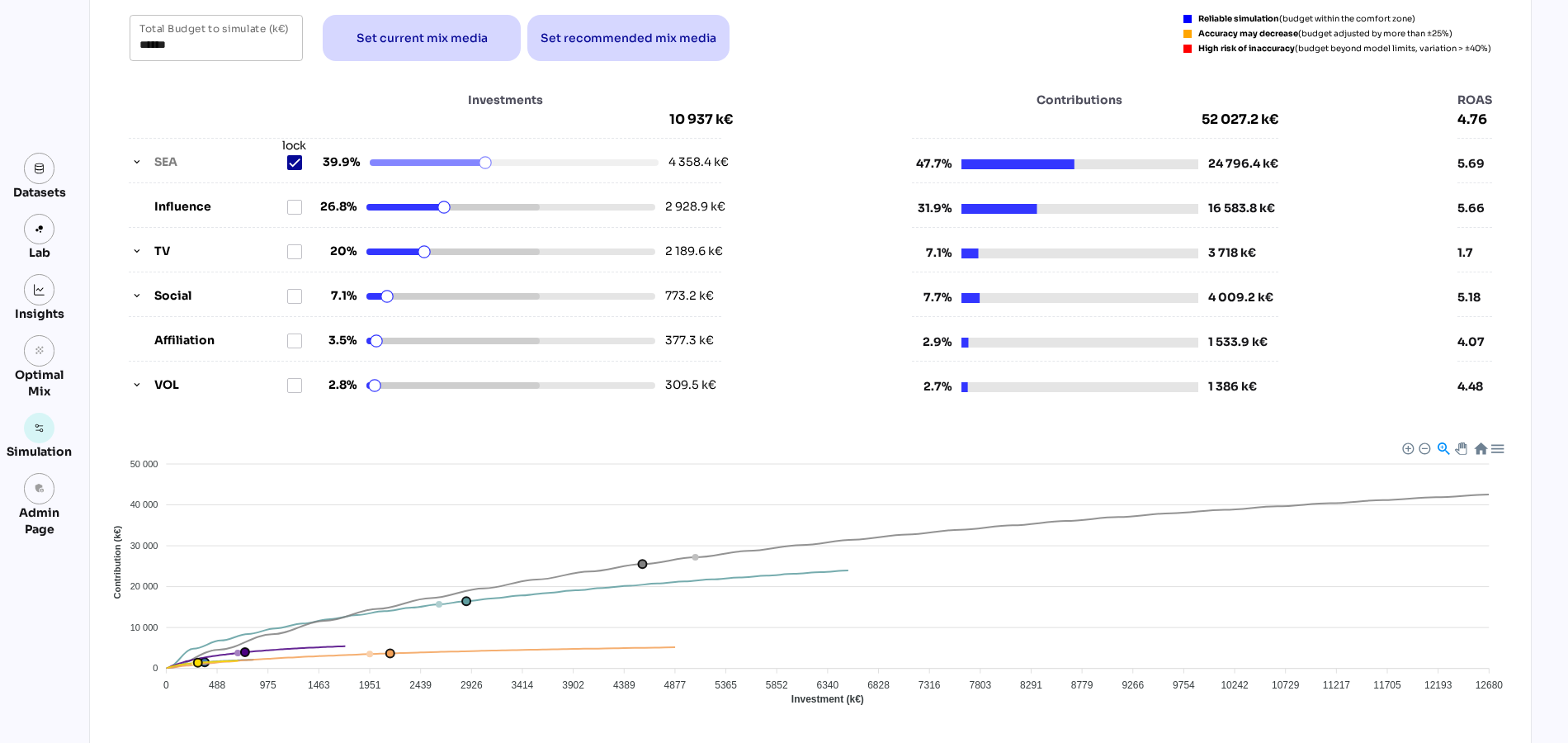
scroll to position [114, 0]
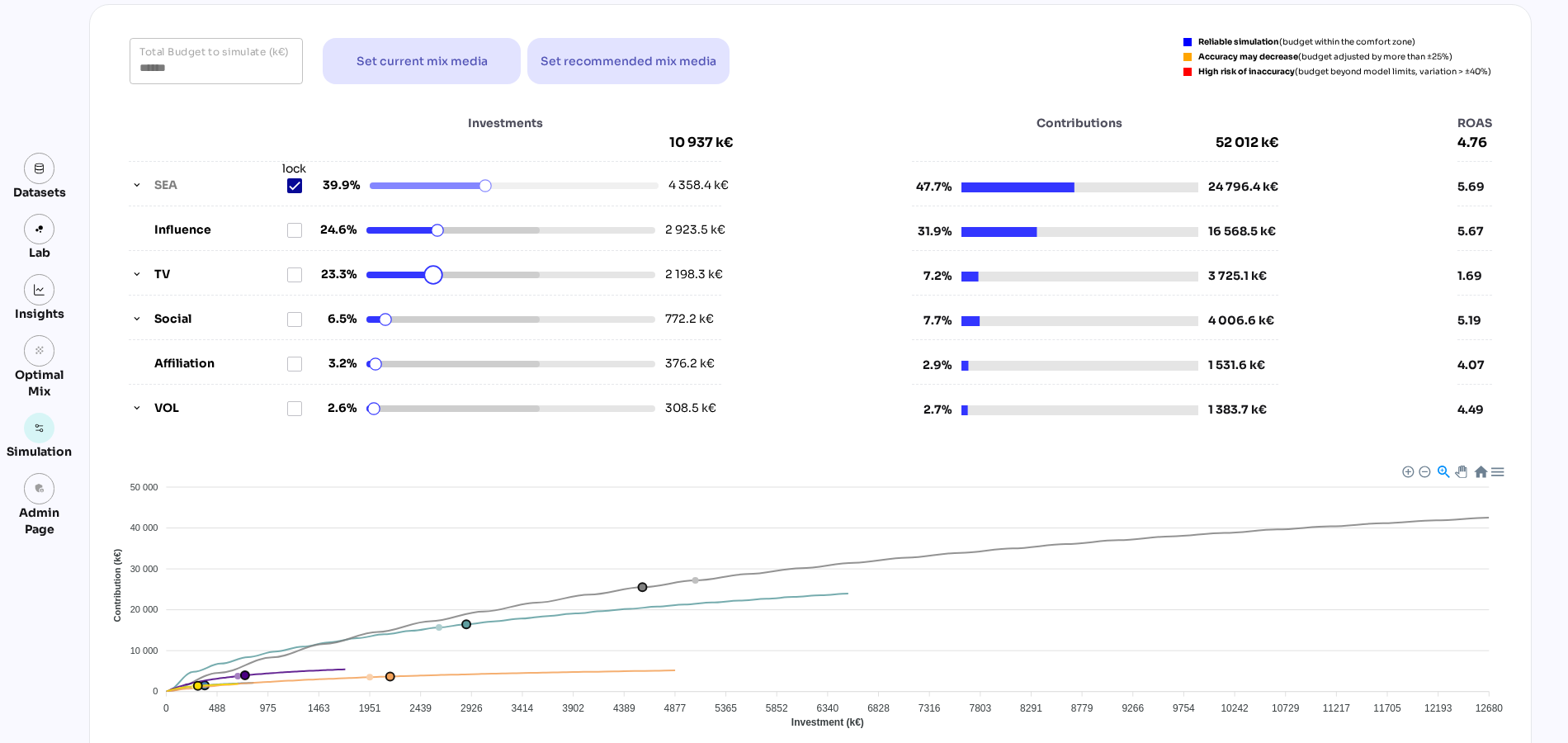
drag, startPoint x: 424, startPoint y: 275, endPoint x: 434, endPoint y: 275, distance: 10.0
click at [434, 275] on html "Demo - Sales - Demo - Sales person Datasets Lab Insights grain Optimal Mix Simu…" at bounding box center [784, 427] width 1568 height 1081
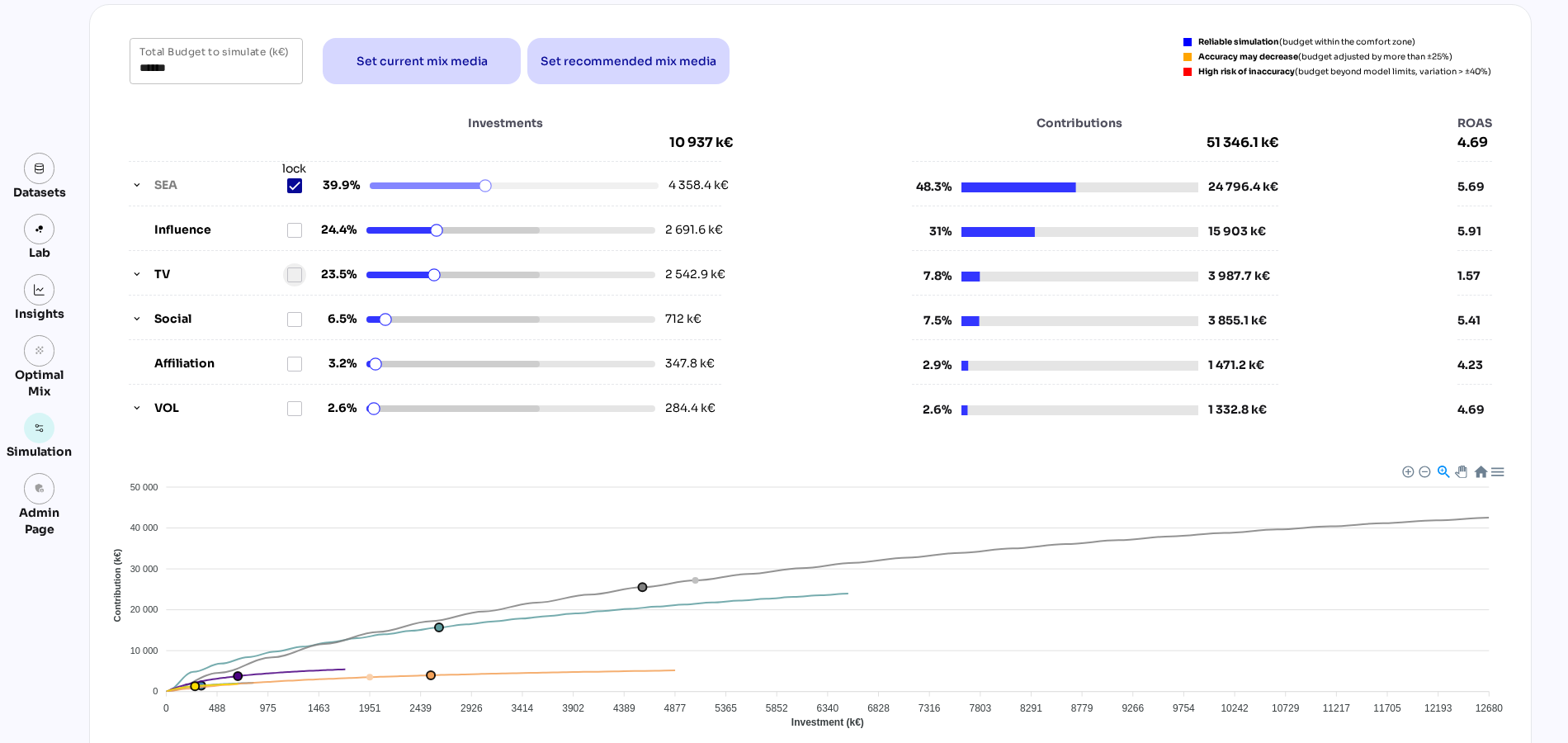
click at [293, 272] on icon at bounding box center [294, 275] width 13 height 13
click at [131, 271] on icon "button" at bounding box center [137, 275] width 11 height 11
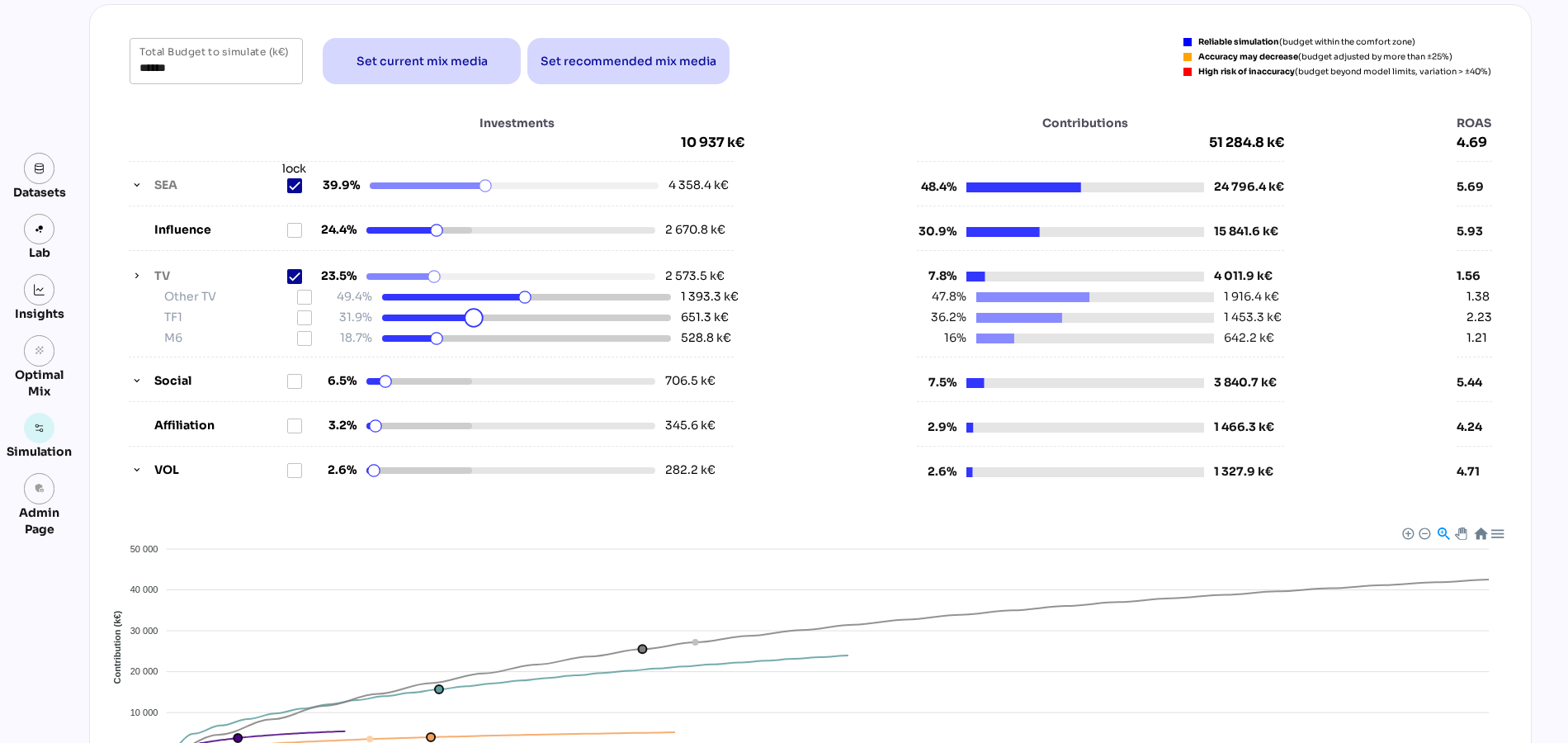
drag, startPoint x: 454, startPoint y: 319, endPoint x: 474, endPoint y: 319, distance: 20.0
click at [474, 319] on html "Demo - Sales - Demo - Sales person Datasets Lab Insights grain Optimal Mix Simu…" at bounding box center [784, 457] width 1568 height 1142
click at [306, 315] on icon at bounding box center [304, 317] width 13 height 13
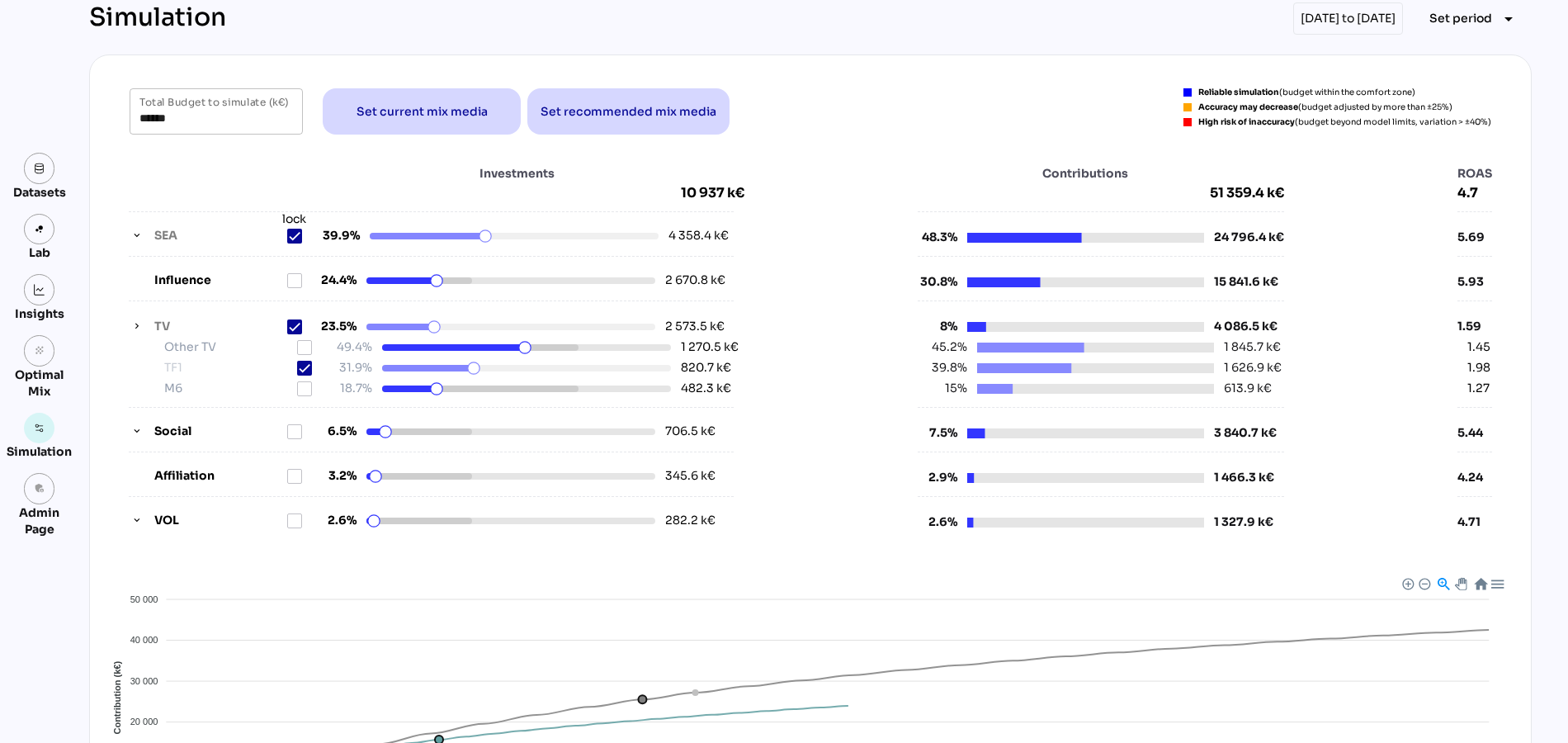
scroll to position [0, 0]
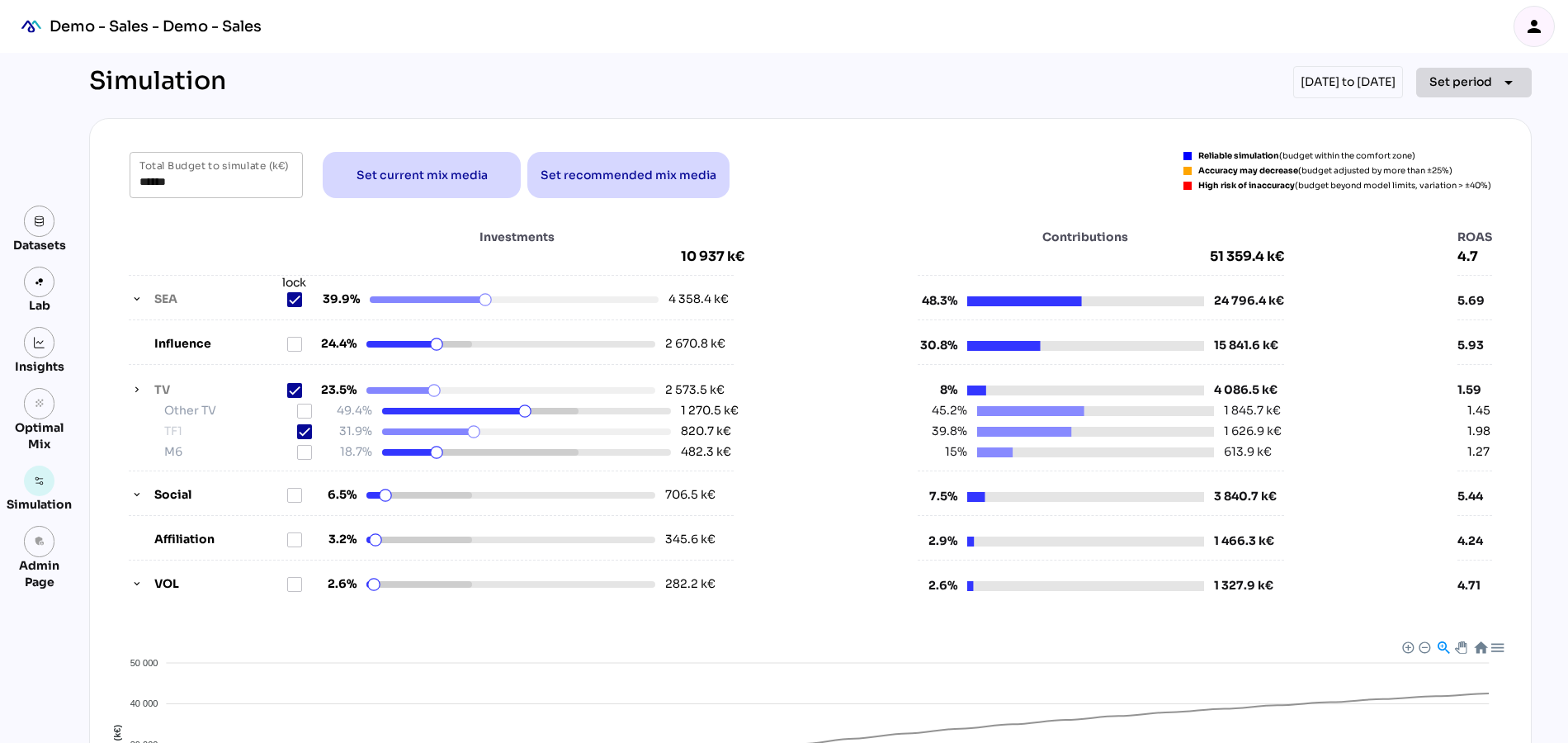
click at [1473, 73] on span "Set period" at bounding box center [1461, 81] width 63 height 19
click at [1452, 237] on div "Quarter" at bounding box center [1448, 236] width 77 height 14
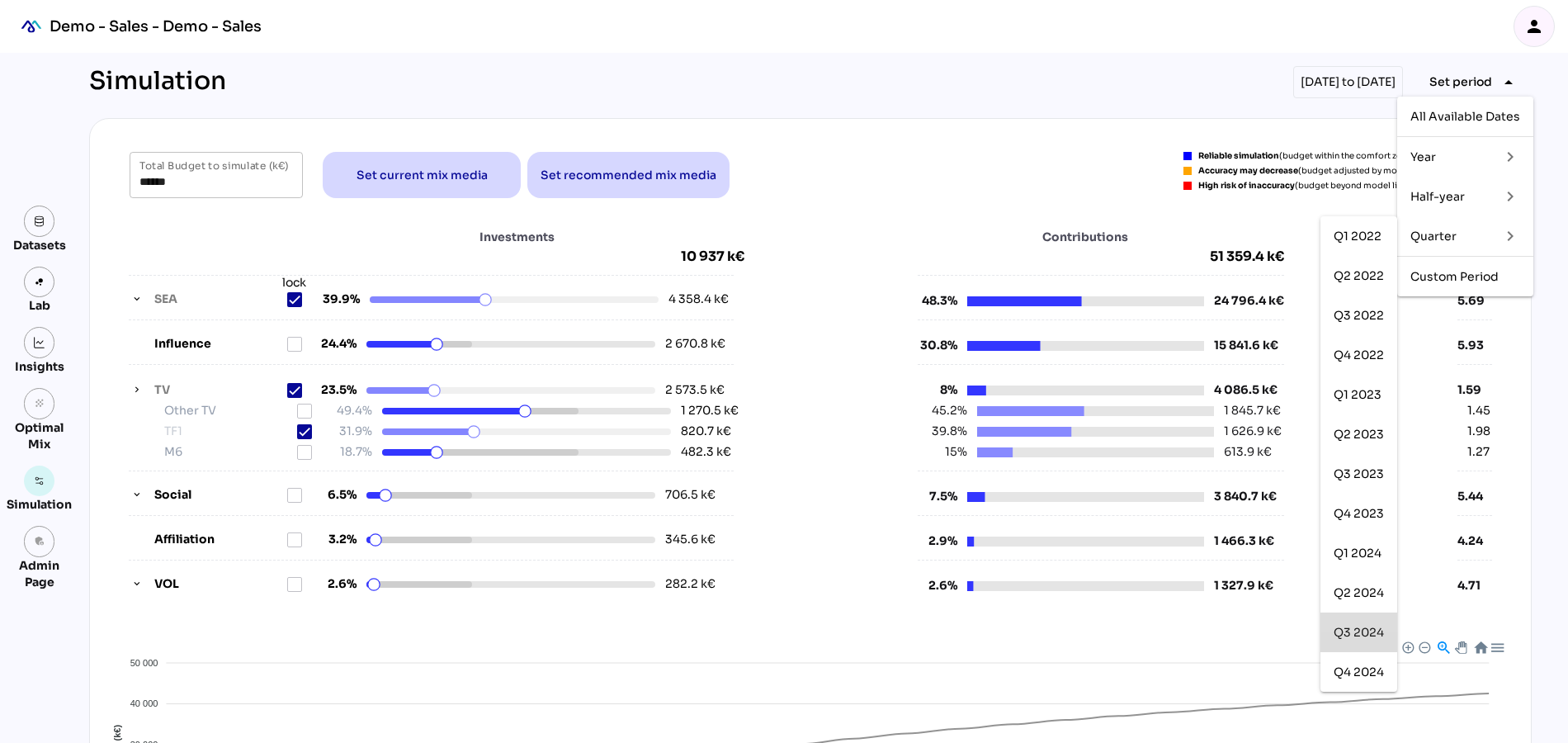
click at [1367, 627] on div "Q3 2024" at bounding box center [1358, 632] width 50 height 14
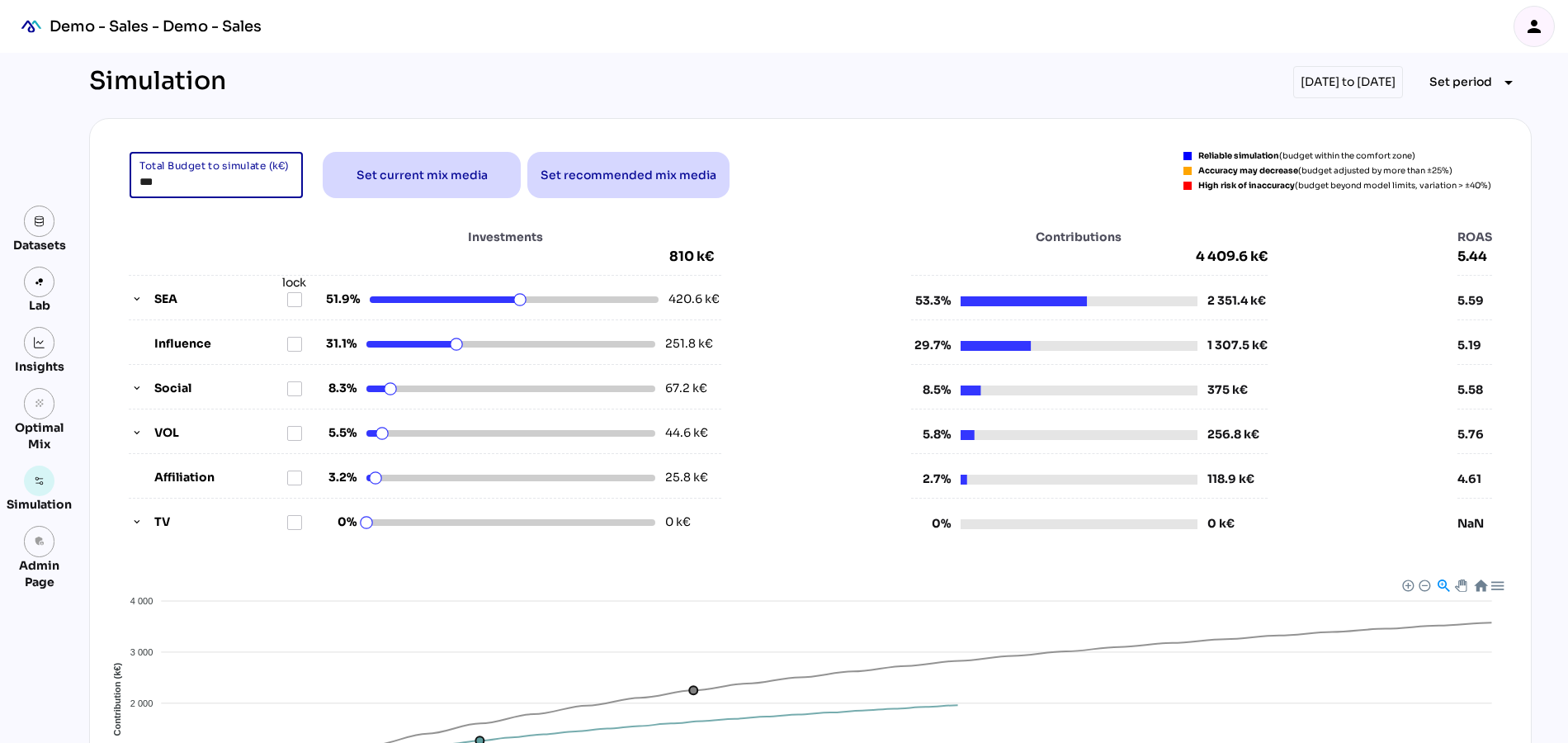
drag, startPoint x: 158, startPoint y: 187, endPoint x: 116, endPoint y: 187, distance: 42.0
click at [116, 187] on div "*** Total Budget to simulate (k€) Set current mix media Set recommended mix med…" at bounding box center [810, 175] width 1401 height 46
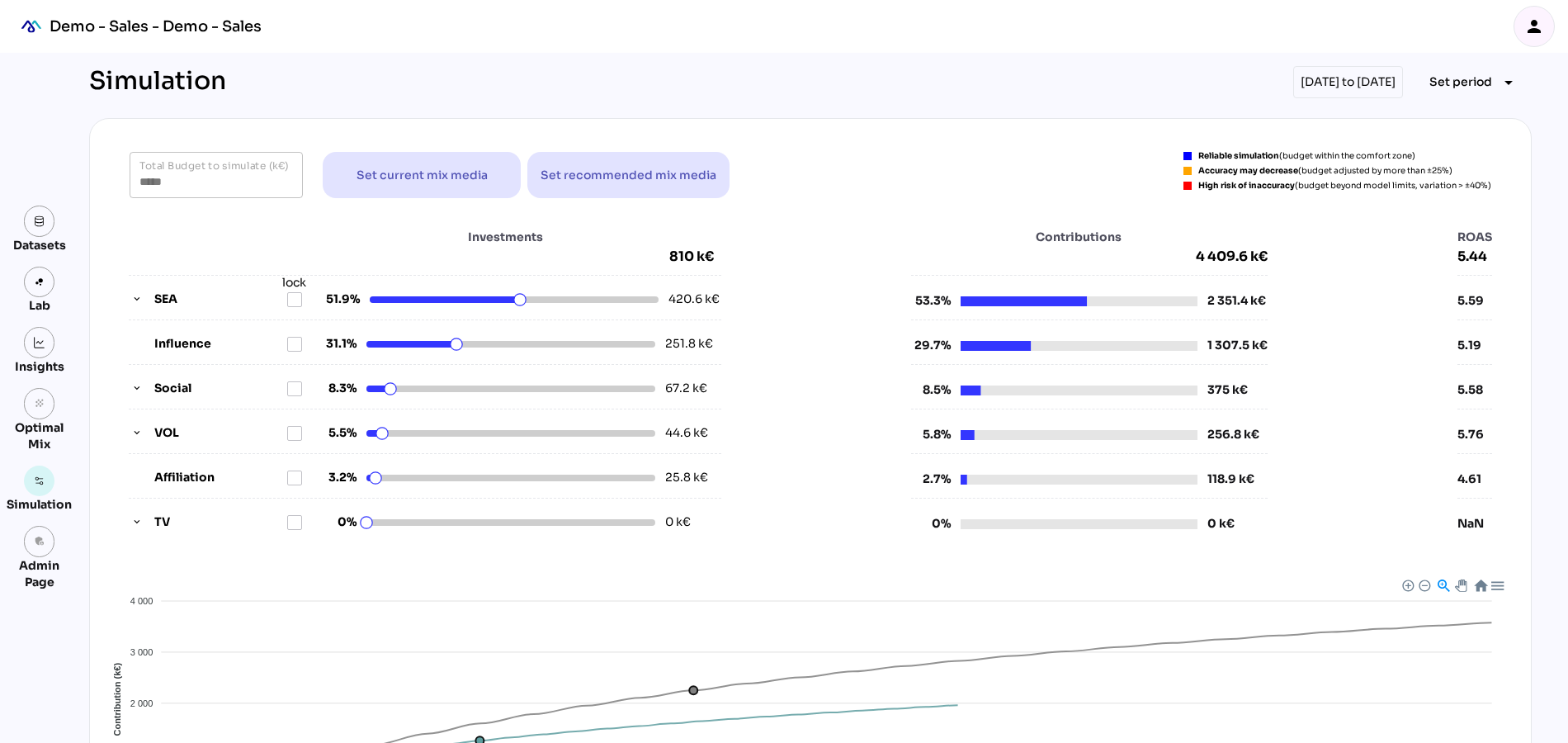
click at [864, 229] on div "Investments 810 k€ SEA lock 51.9% 420.6 k€ Influence 31.1% 251.8 k€ Social 8.3%…" at bounding box center [810, 380] width 1364 height 303
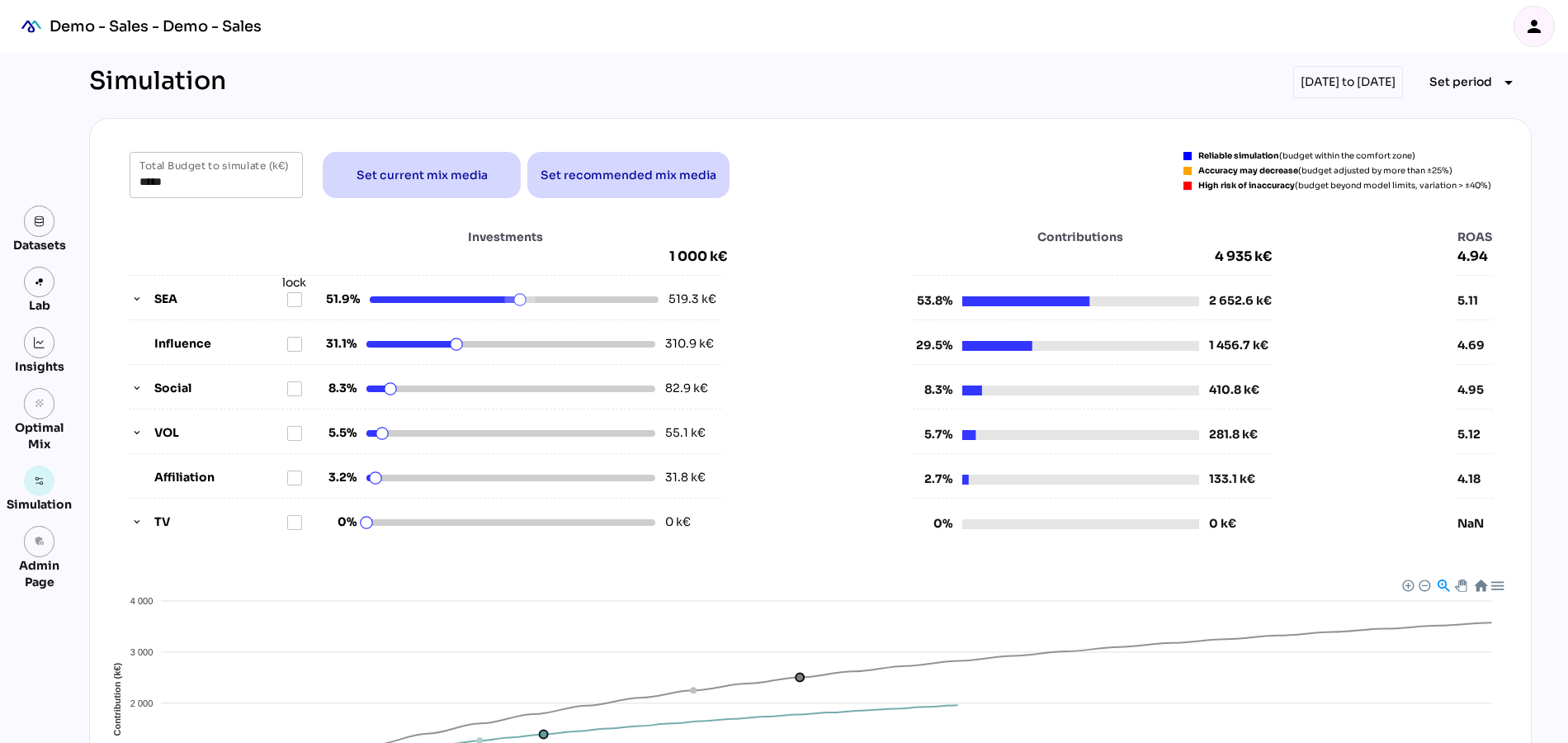
type input "***"
drag, startPoint x: 520, startPoint y: 301, endPoint x: 500, endPoint y: 301, distance: 20.0
click at [500, 301] on html "Demo - Sales - Demo - Sales person Datasets Lab Insights grain Optimal Mix Simu…" at bounding box center [784, 540] width 1568 height 1081
click at [291, 293] on icon at bounding box center [294, 300] width 13 height 13
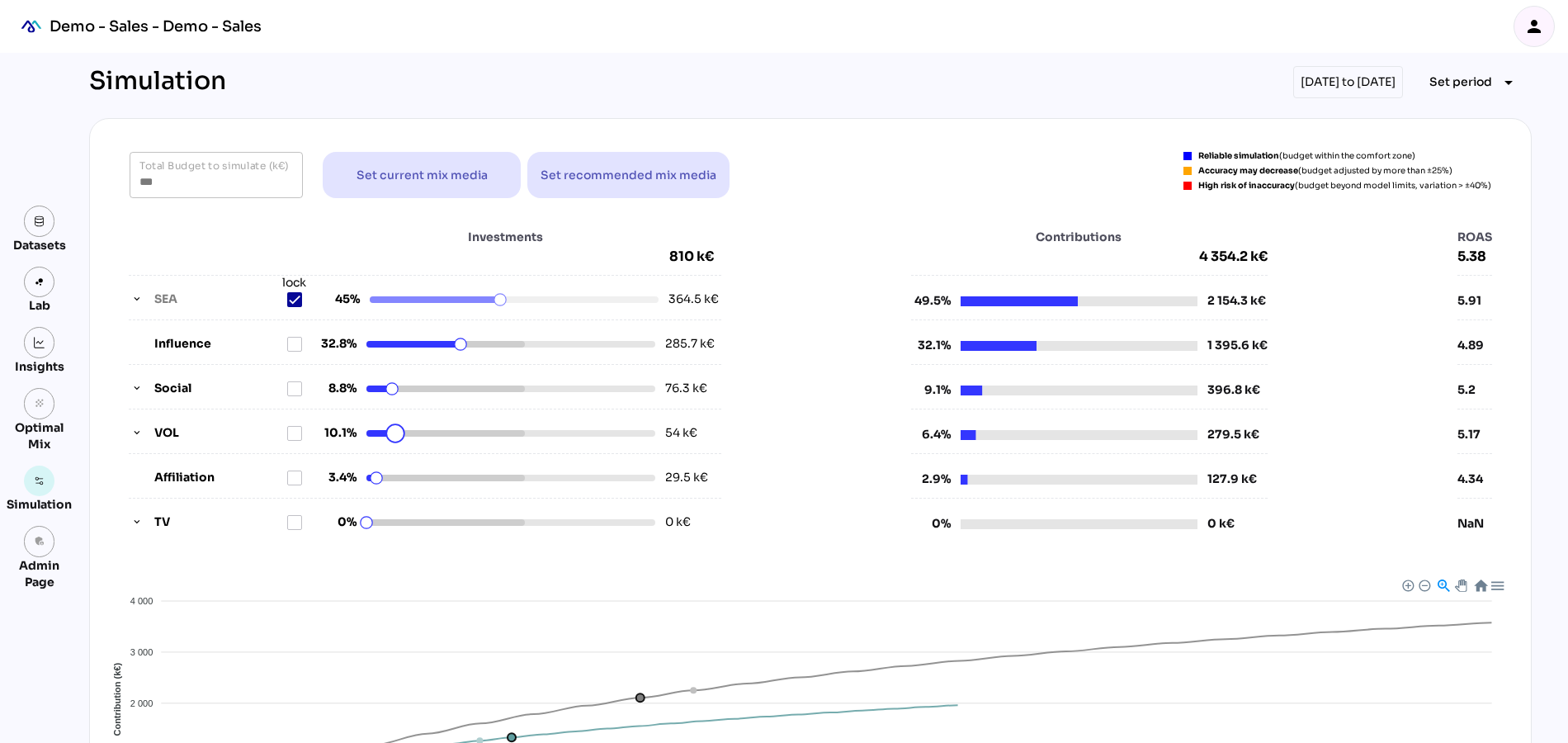
drag, startPoint x: 386, startPoint y: 432, endPoint x: 395, endPoint y: 432, distance: 9.0
click at [395, 432] on html "Demo - Sales - Demo - Sales person Datasets Lab Insights grain Optimal Mix Simu…" at bounding box center [784, 540] width 1568 height 1081
click at [393, 435] on html "Demo - Sales - Demo - Sales person Datasets Lab Insights grain Optimal Mix Simu…" at bounding box center [784, 540] width 1568 height 1081
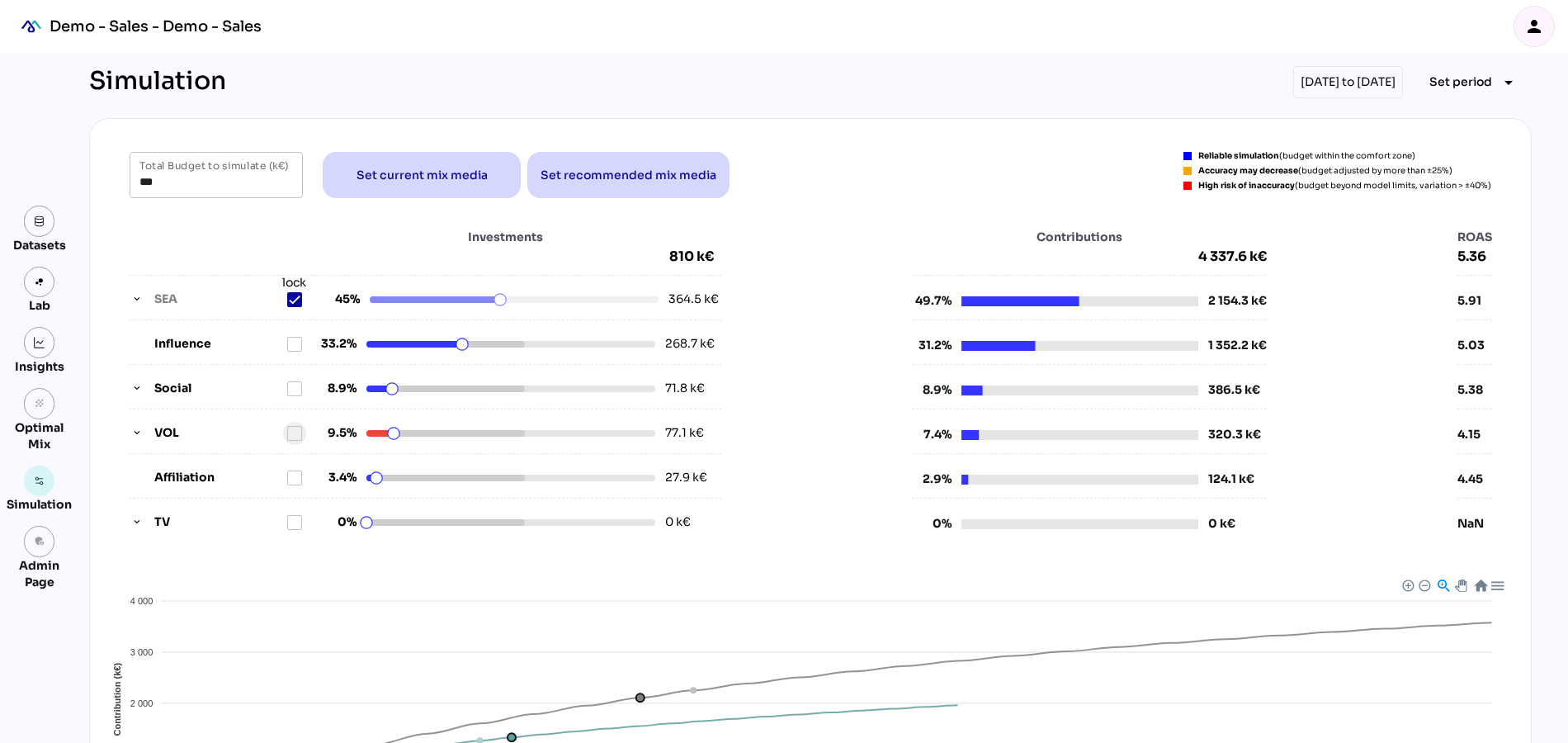
click at [296, 429] on icon at bounding box center [294, 433] width 13 height 13
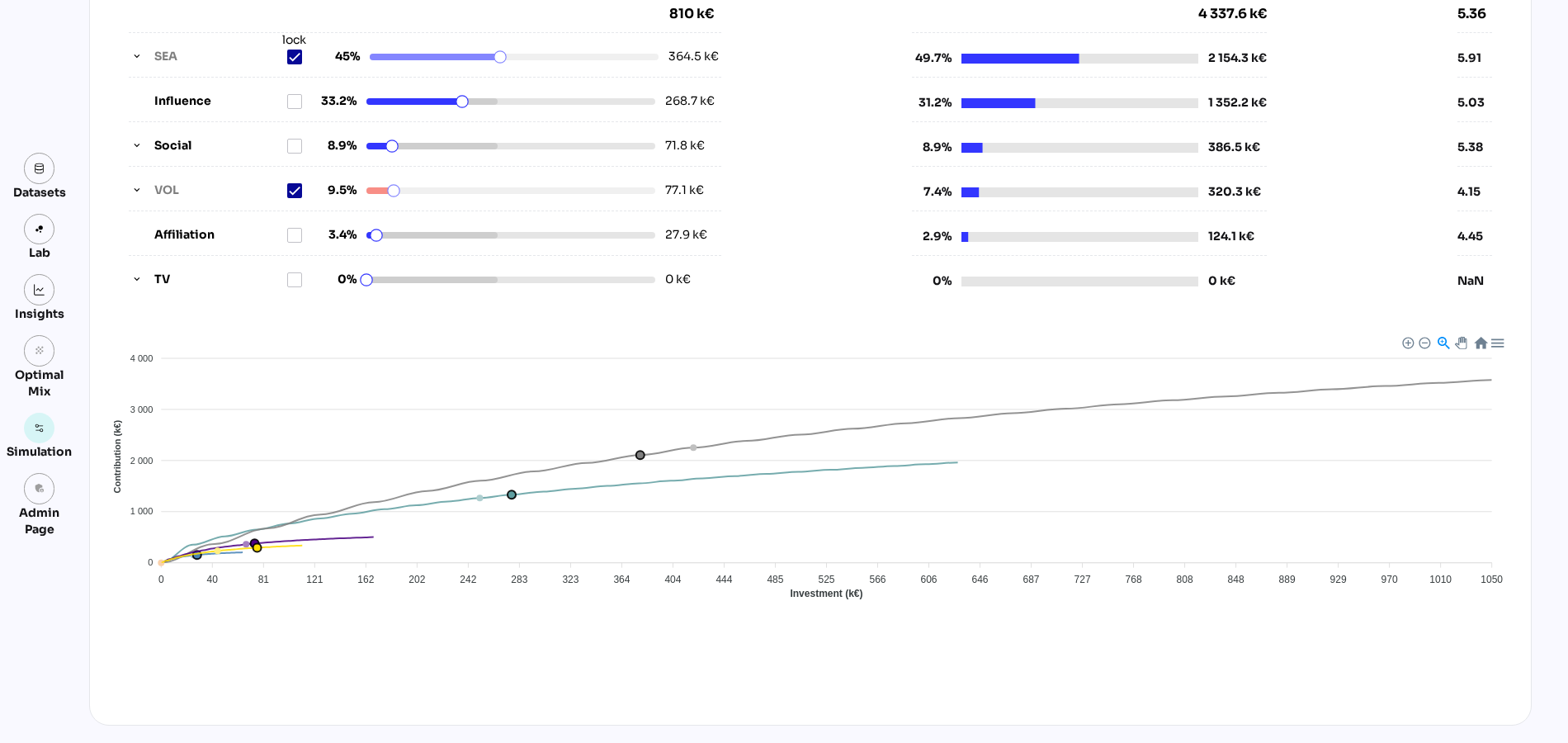
scroll to position [333, 0]
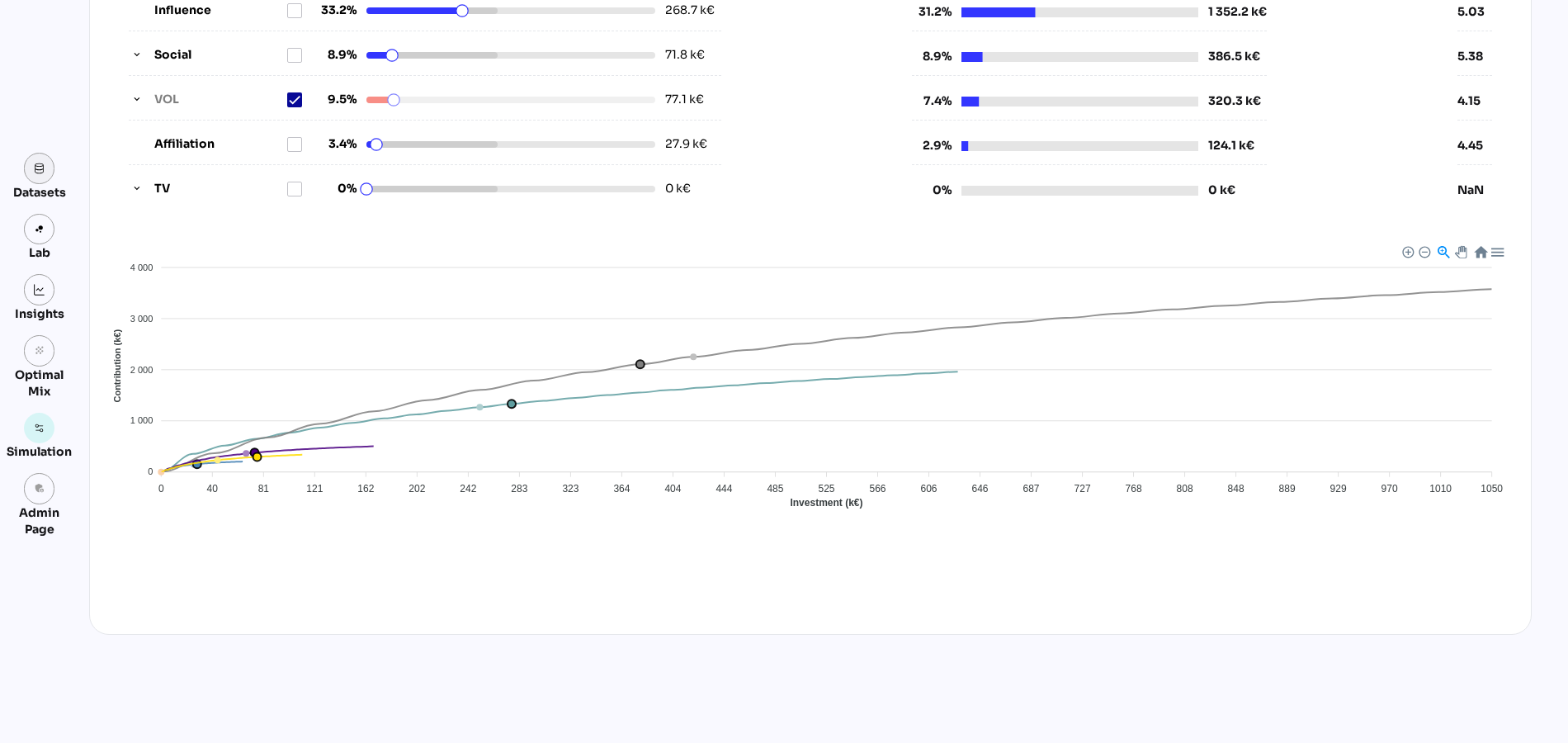
click at [27, 170] on link at bounding box center [40, 168] width 31 height 31
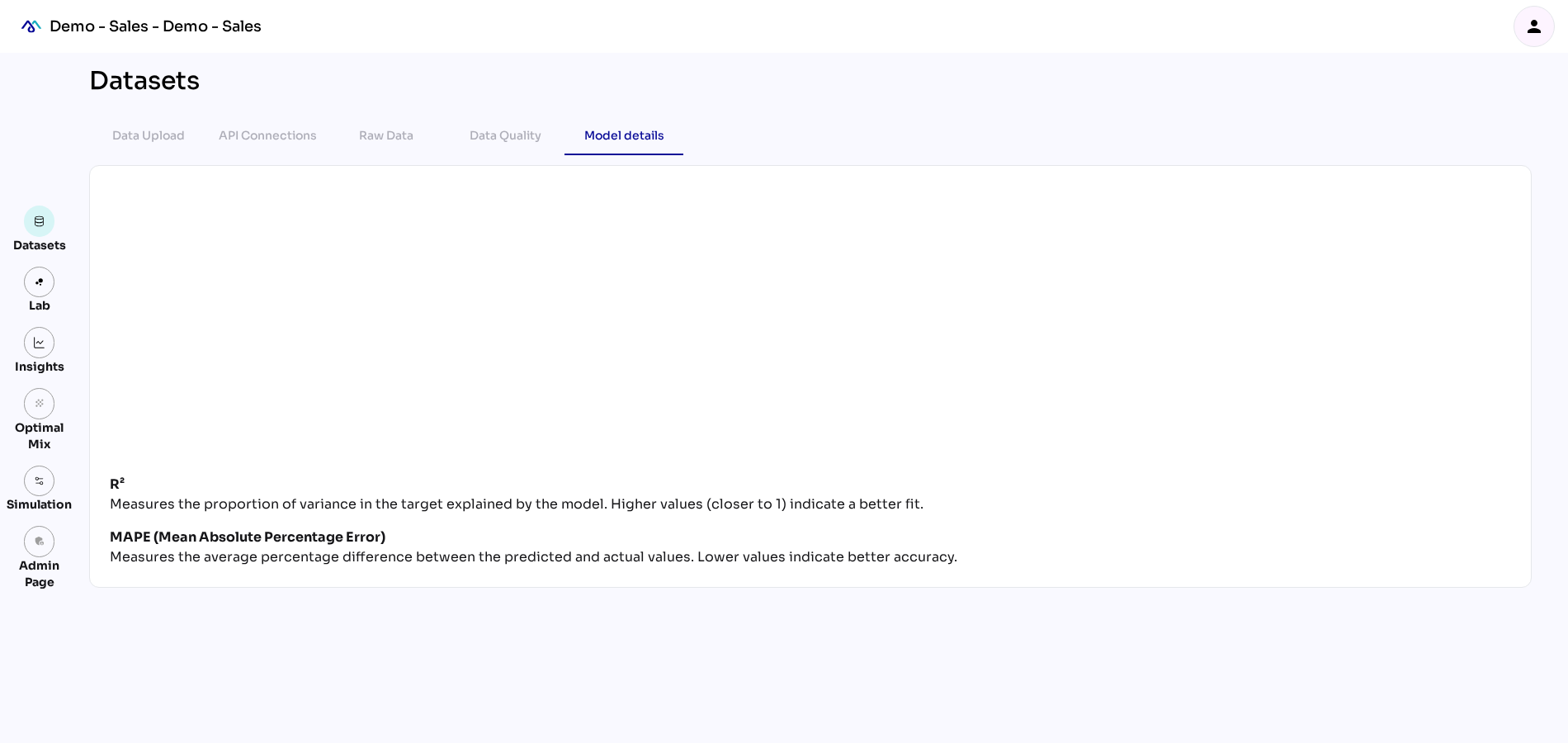
click at [1539, 25] on icon "person" at bounding box center [1533, 26] width 19 height 19
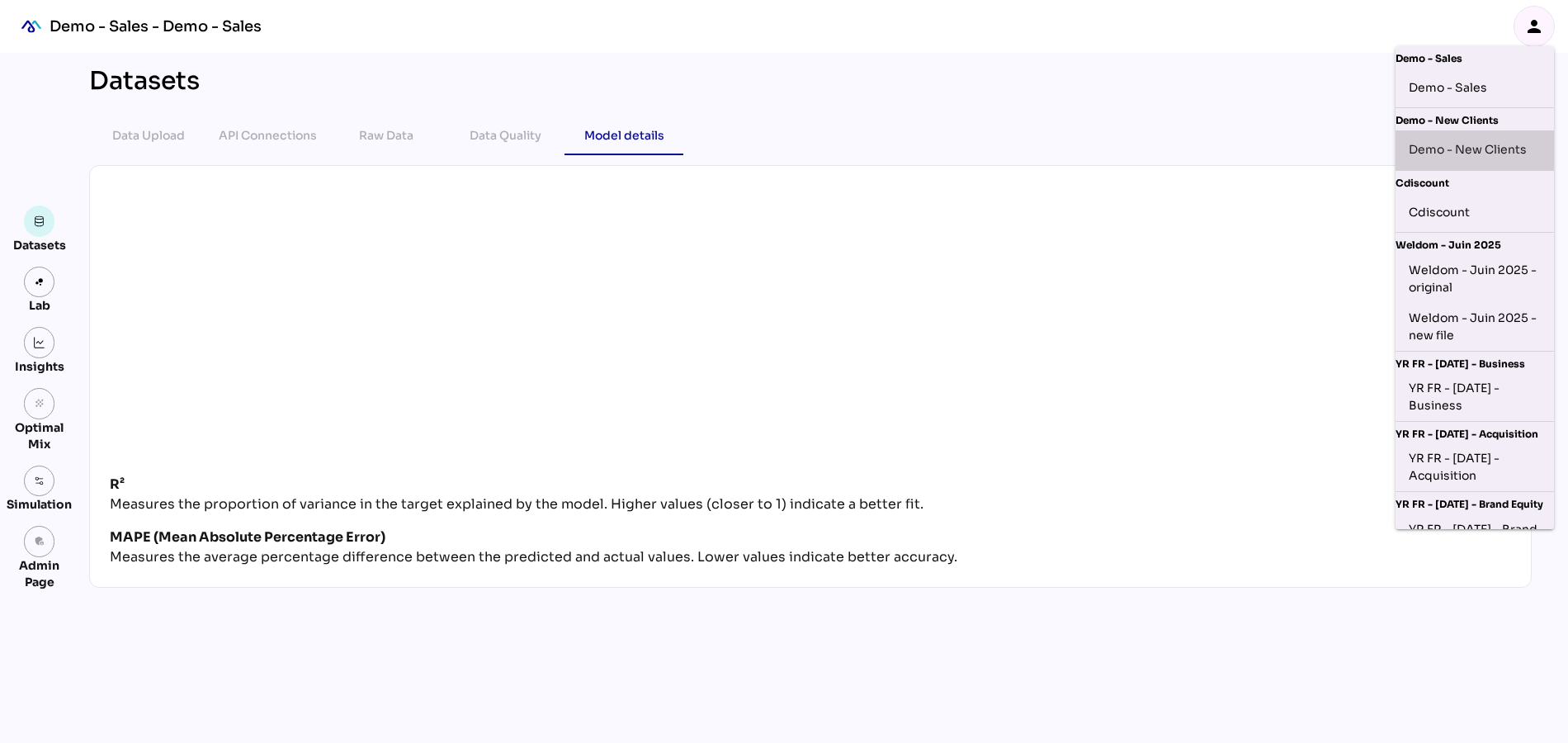
click at [1487, 146] on div "Demo - New Clients" at bounding box center [1475, 150] width 132 height 27
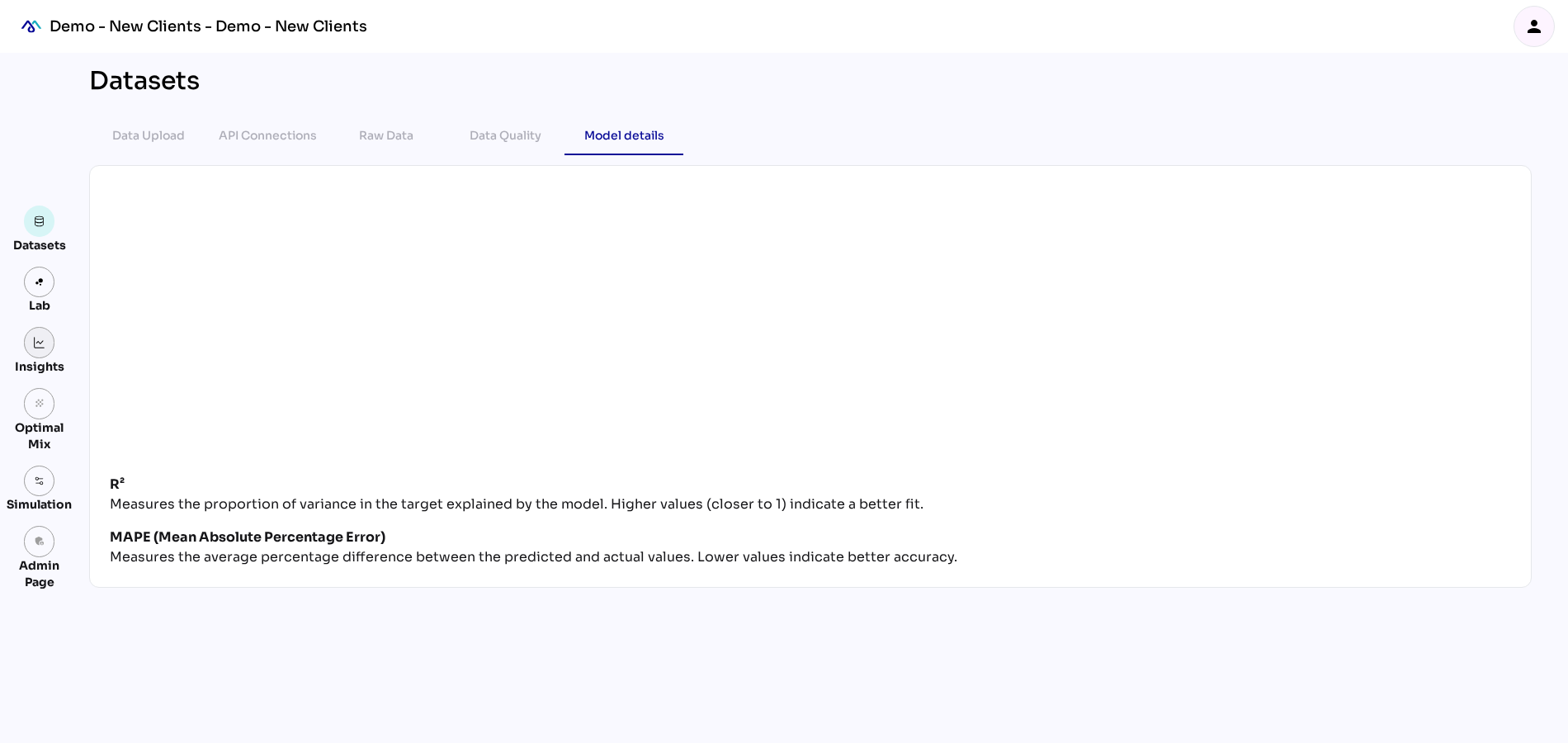
click at [41, 337] on img at bounding box center [40, 342] width 11 height 11
